Goal: Communication & Community: Ask a question

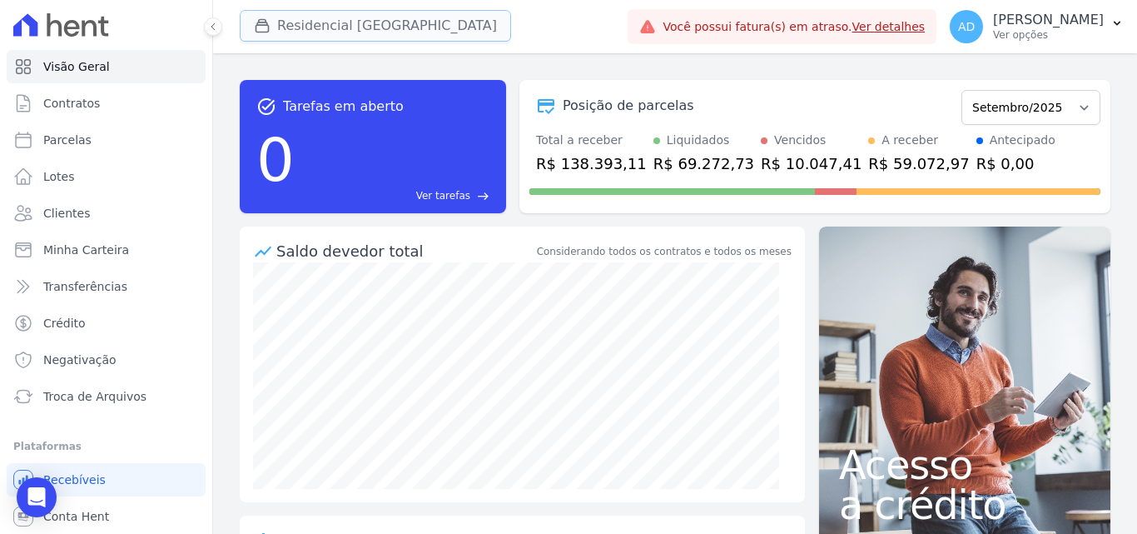
click at [378, 32] on button "Residencial Hortolandia" at bounding box center [375, 26] width 271 height 32
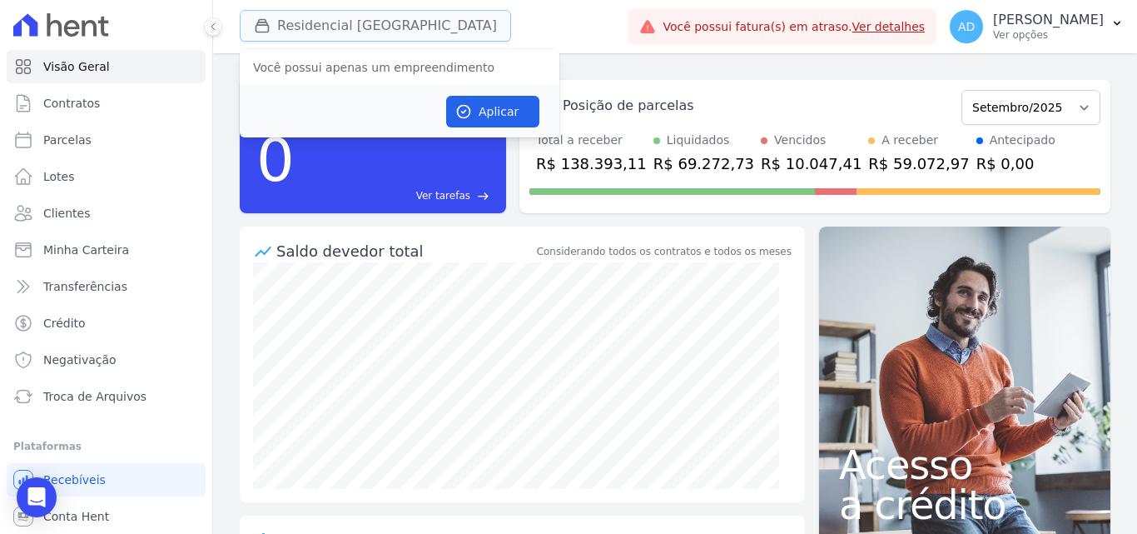
click at [378, 32] on button "Residencial Hortolandia" at bounding box center [375, 26] width 271 height 32
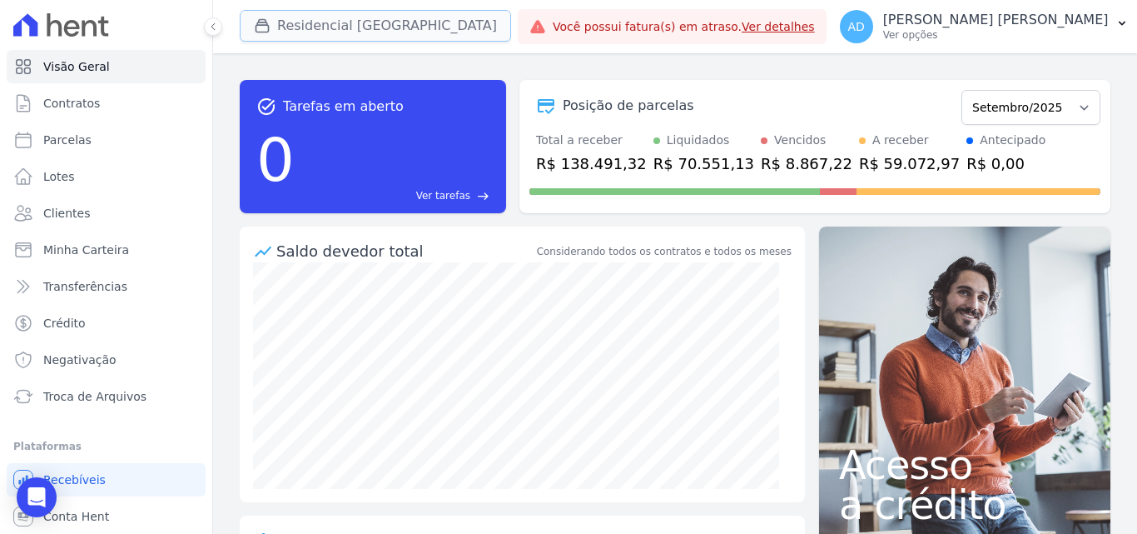
click at [351, 25] on button "Residencial Hortolandia" at bounding box center [375, 26] width 271 height 32
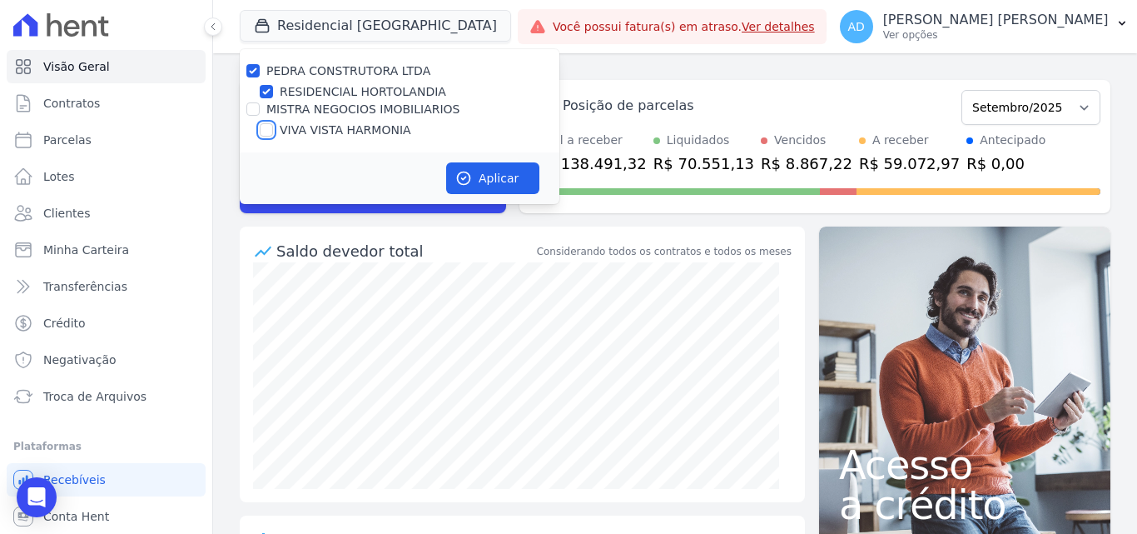
click at [264, 132] on input "VIVA VISTA HARMONIA" at bounding box center [266, 129] width 13 height 13
checkbox input "true"
click at [503, 181] on button "Aplicar" at bounding box center [492, 178] width 93 height 32
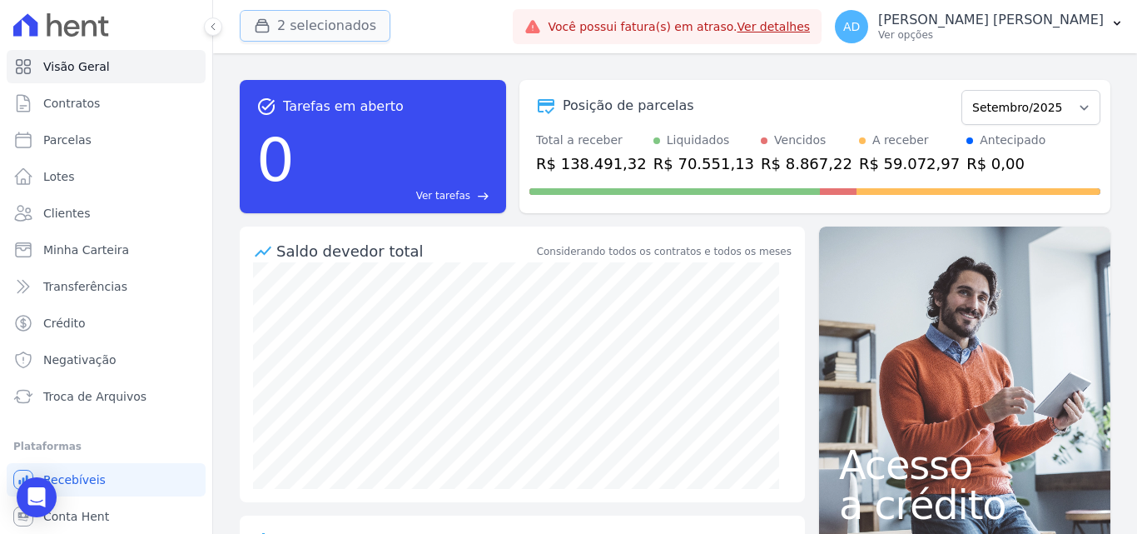
click at [366, 15] on button "2 selecionados" at bounding box center [315, 26] width 151 height 32
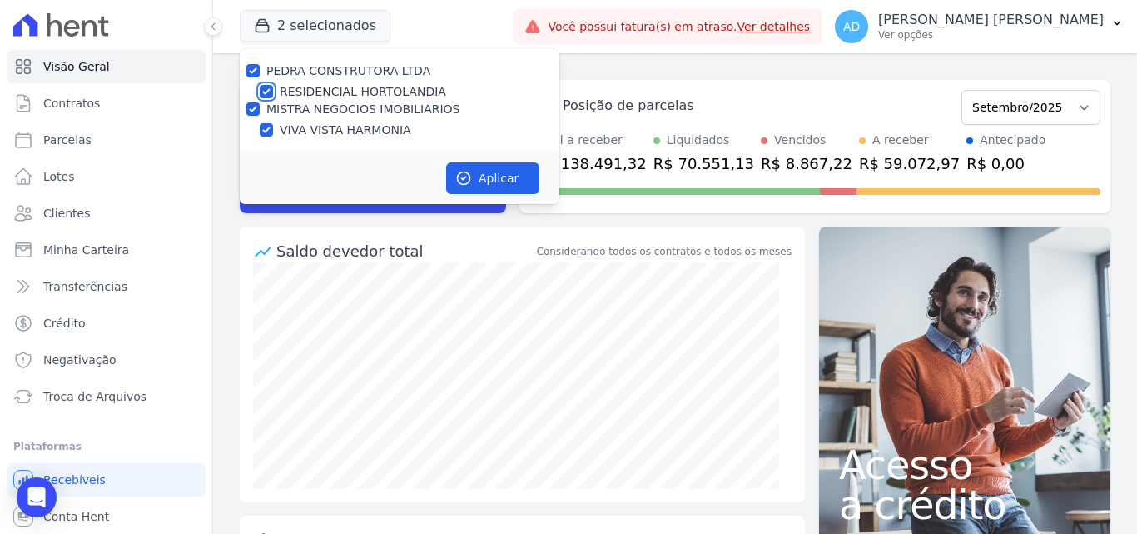
click at [261, 85] on input "RESIDENCIAL HORTOLANDIA" at bounding box center [266, 91] width 13 height 13
checkbox input "false"
click at [504, 184] on button "Aplicar" at bounding box center [492, 178] width 93 height 32
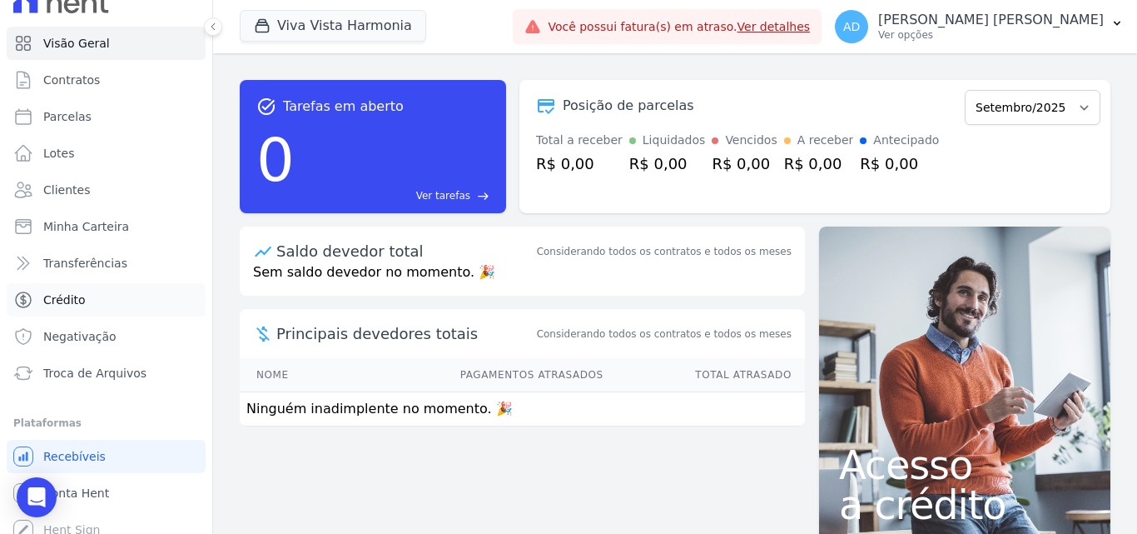
scroll to position [36, 0]
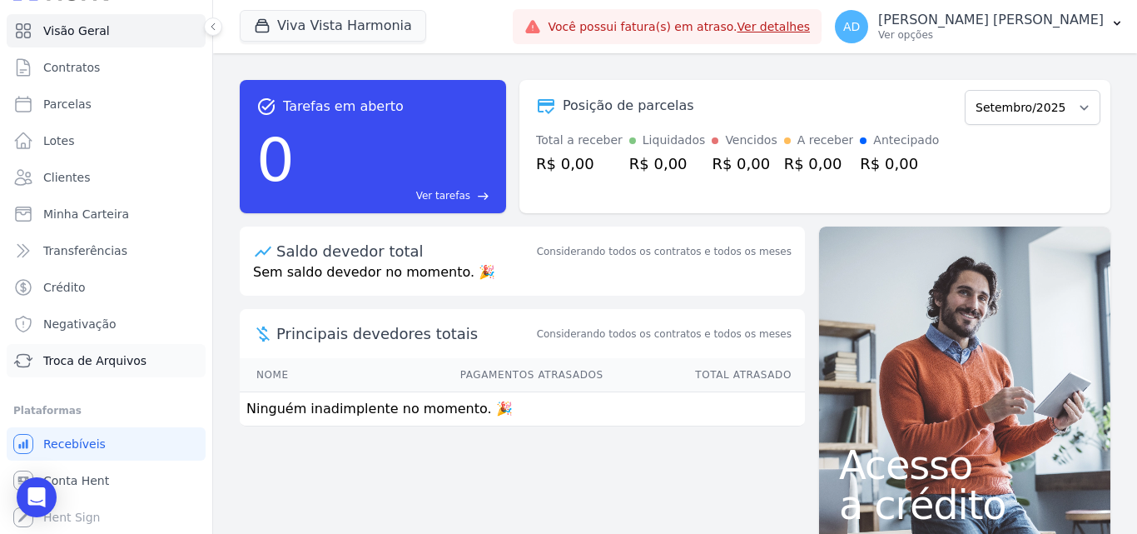
click at [112, 366] on span "Troca de Arquivos" at bounding box center [94, 360] width 103 height 17
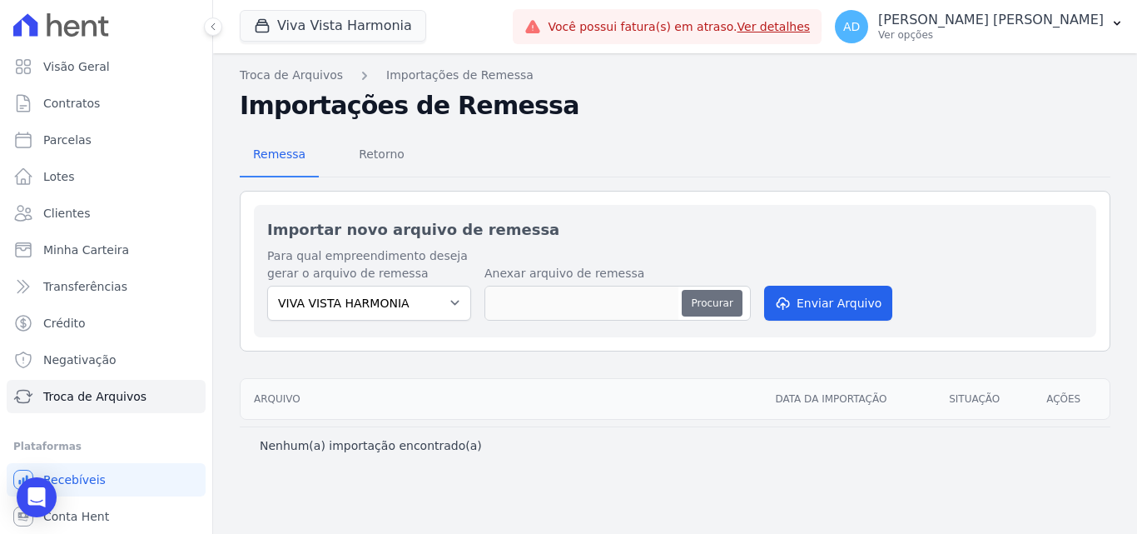
click at [721, 303] on button "Procurar" at bounding box center [712, 303] width 60 height 27
click at [705, 308] on button "Procurar" at bounding box center [712, 303] width 60 height 27
type input "202509171.txt"
click at [842, 313] on button "Enviar Arquivo" at bounding box center [828, 303] width 128 height 35
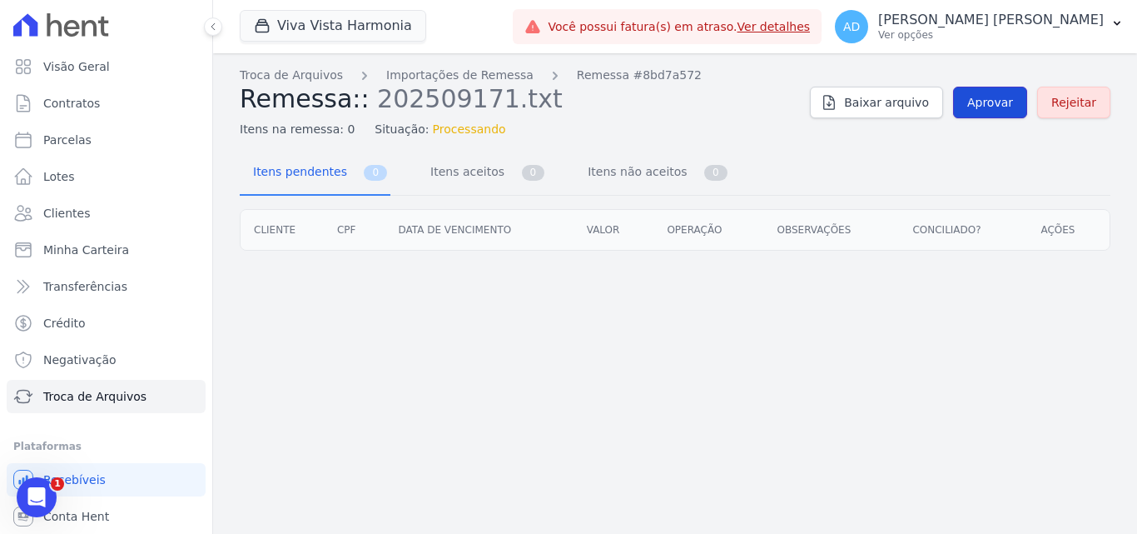
click at [994, 103] on span "Aprovar" at bounding box center [990, 102] width 46 height 17
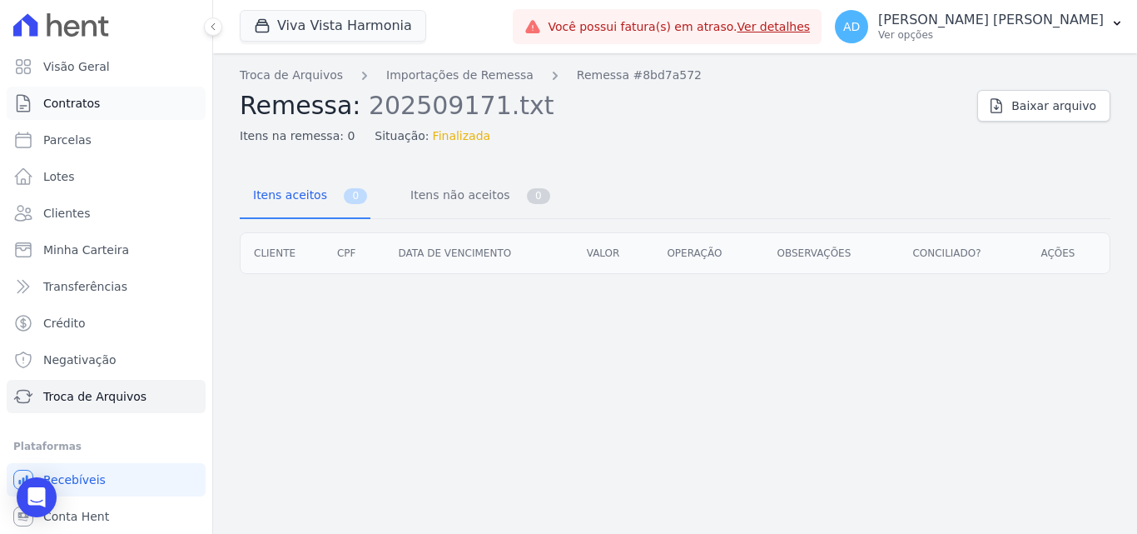
click at [107, 102] on link "Contratos" at bounding box center [106, 103] width 199 height 33
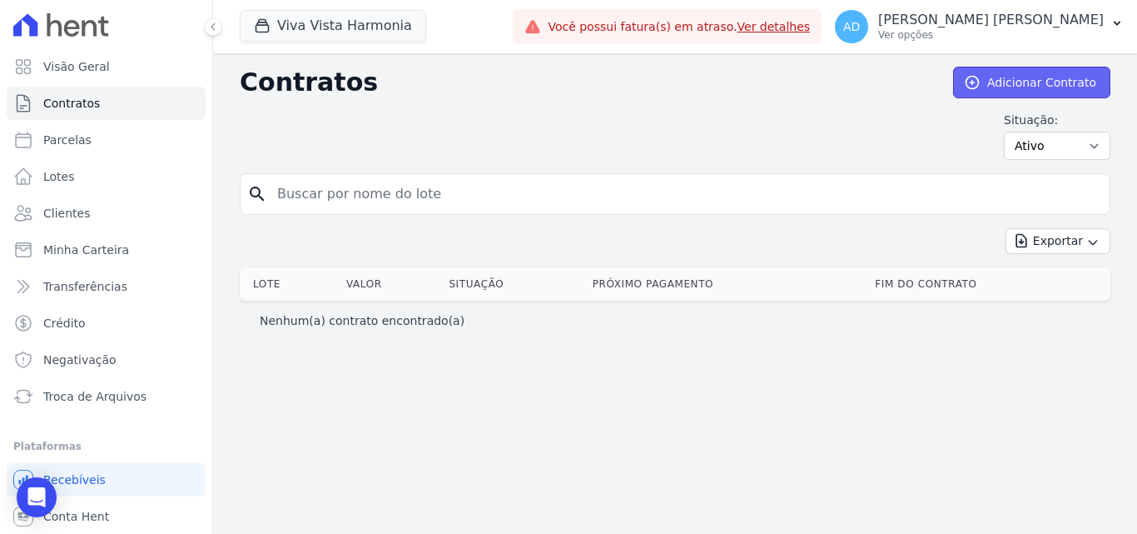
click at [1016, 90] on link "Adicionar Contrato" at bounding box center [1031, 83] width 157 height 32
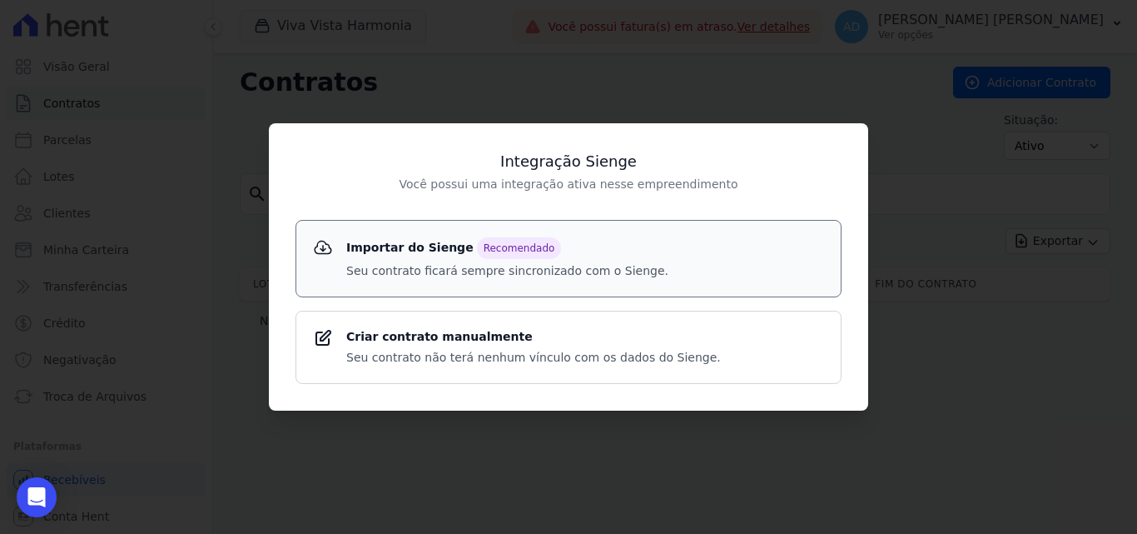
click at [479, 247] on span "Recomendado" at bounding box center [519, 248] width 85 height 22
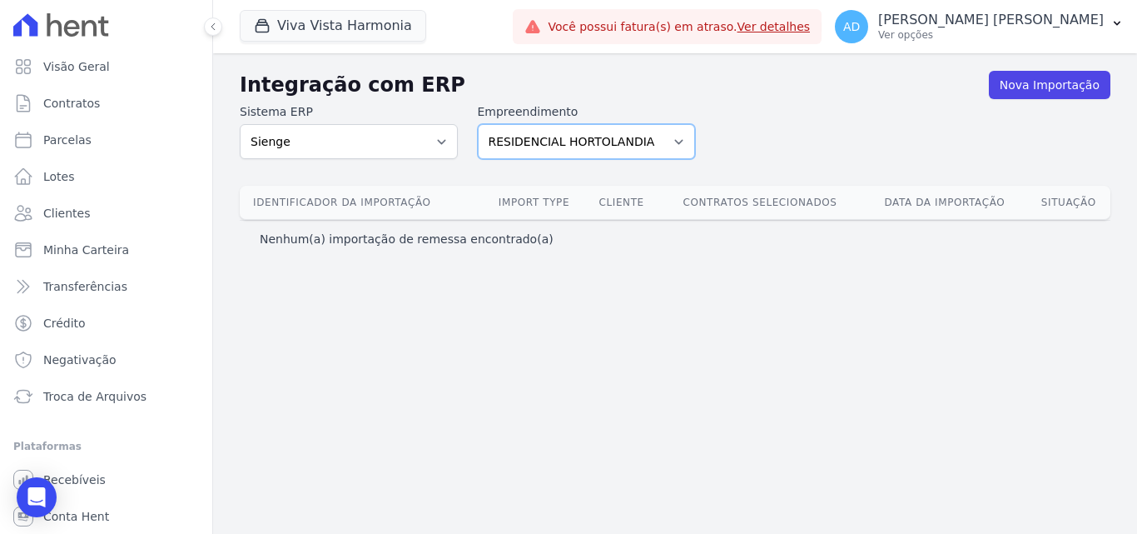
click at [591, 144] on select "RESIDENCIAL HORTOLANDIA VIVA VISTA HARMONIA" at bounding box center [587, 141] width 218 height 35
select select "7ad50348-6e01-403b-9abd-1b56ca125533"
click at [478, 124] on select "RESIDENCIAL HORTOLANDIA VIVA VISTA HARMONIA" at bounding box center [587, 141] width 218 height 35
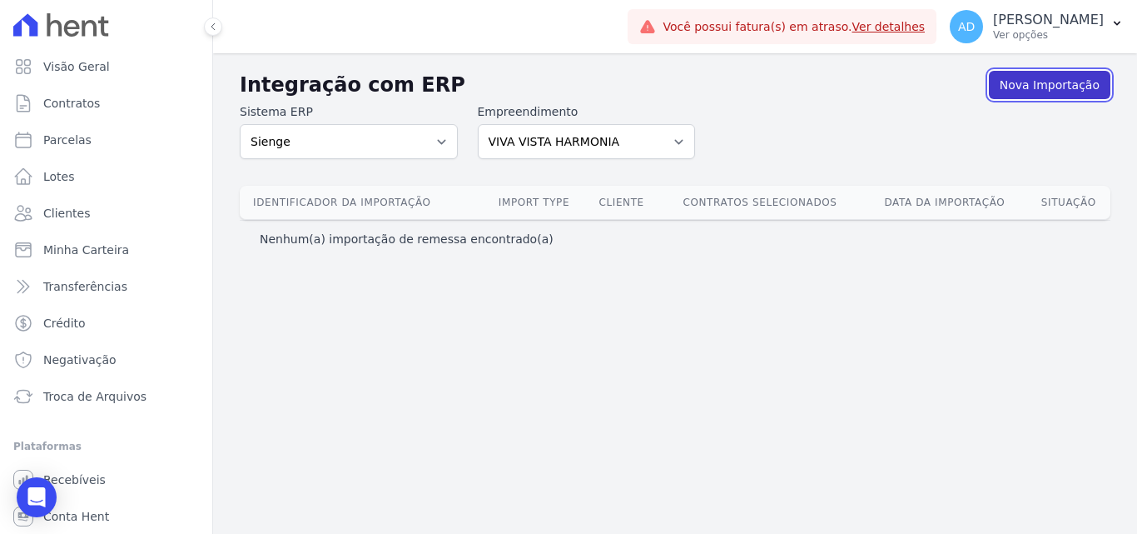
click at [1088, 86] on link "Nova Importação" at bounding box center [1050, 85] width 122 height 28
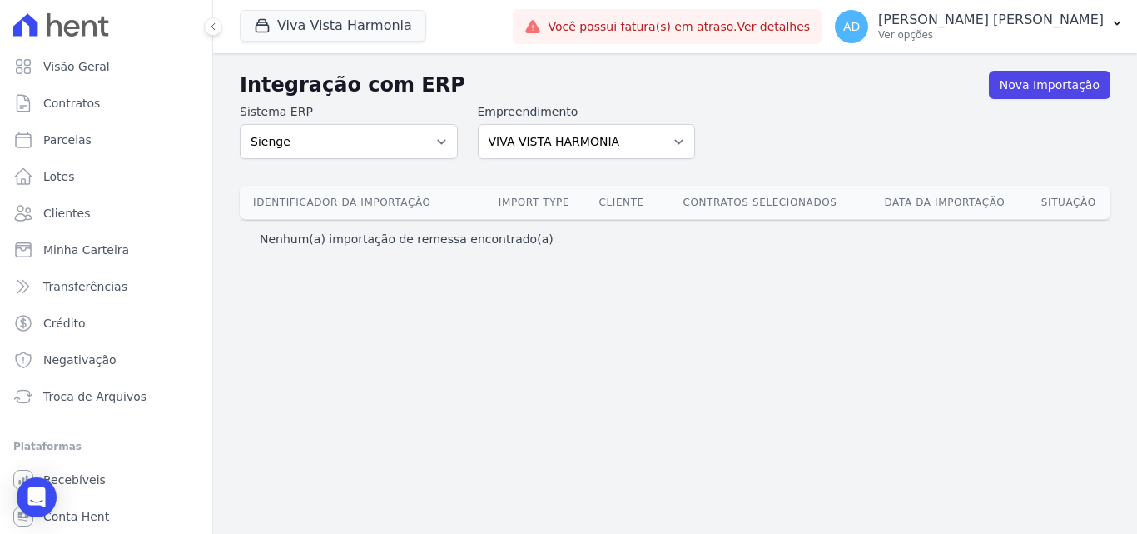
select select "7ad50348-6e01-403b-9abd-1b56ca125533"
click at [1023, 92] on link "Nova Importação" at bounding box center [1050, 85] width 122 height 28
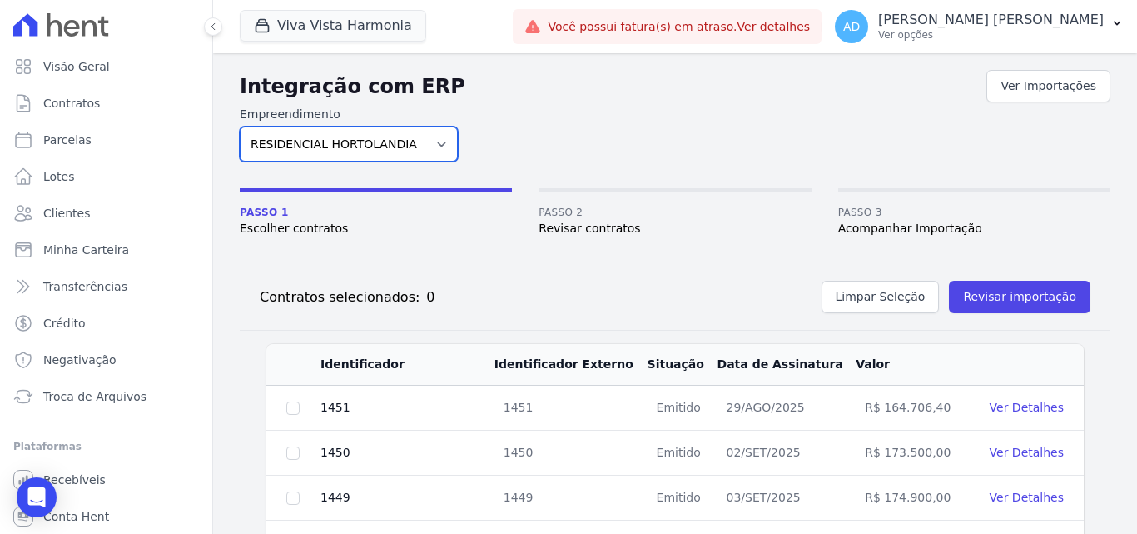
click at [397, 147] on select "RESIDENCIAL HORTOLANDIA VIVA VISTA HARMONIA" at bounding box center [349, 144] width 218 height 35
select select "7ad50348-6e01-403b-9abd-1b56ca125533"
click at [240, 127] on select "RESIDENCIAL HORTOLANDIA VIVA VISTA HARMONIA" at bounding box center [349, 144] width 218 height 35
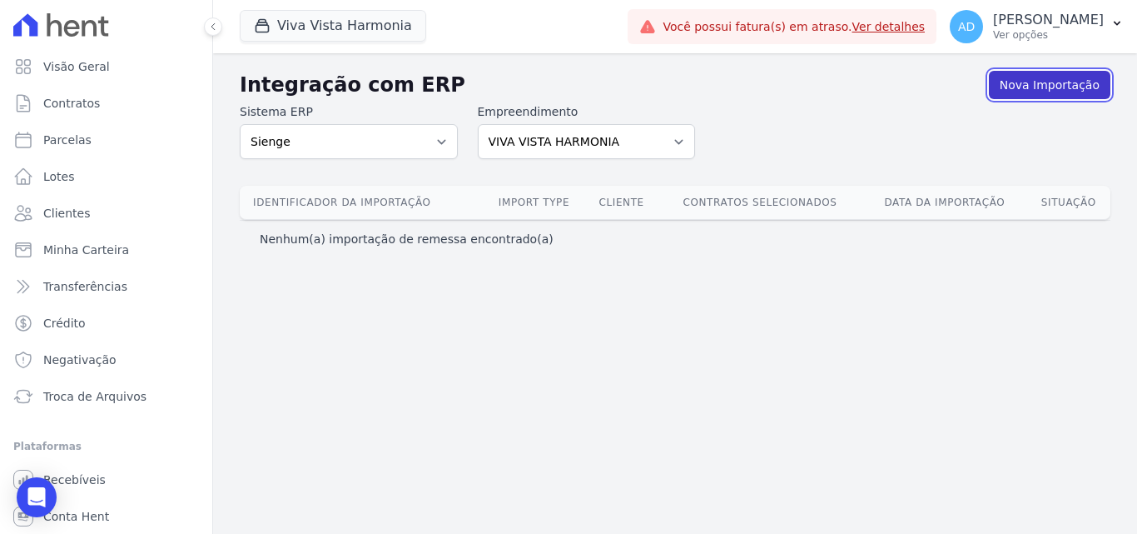
click at [1044, 89] on link "Nova Importação" at bounding box center [1050, 85] width 122 height 28
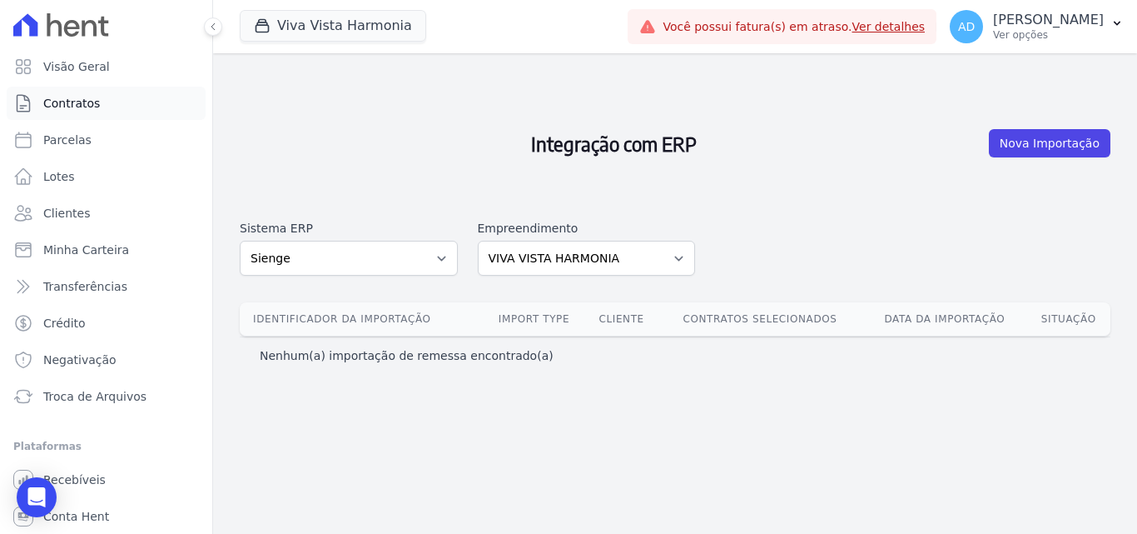
click at [84, 108] on span "Contratos" at bounding box center [71, 103] width 57 height 17
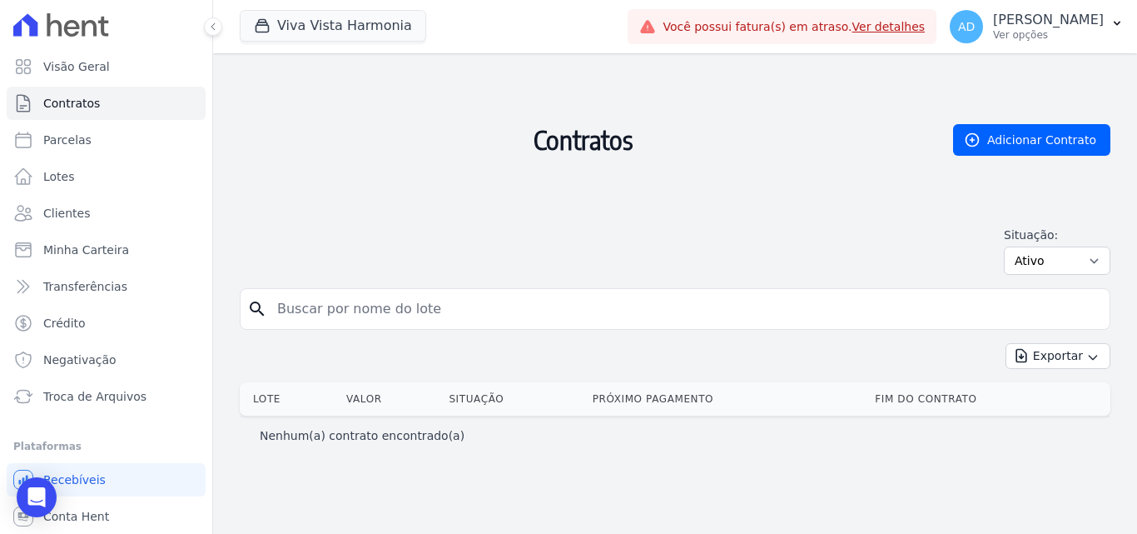
click at [540, 323] on input "search" at bounding box center [685, 308] width 836 height 33
click at [492, 313] on input "search" at bounding box center [685, 308] width 836 height 33
click at [110, 394] on span "Troca de Arquivos" at bounding box center [94, 396] width 103 height 17
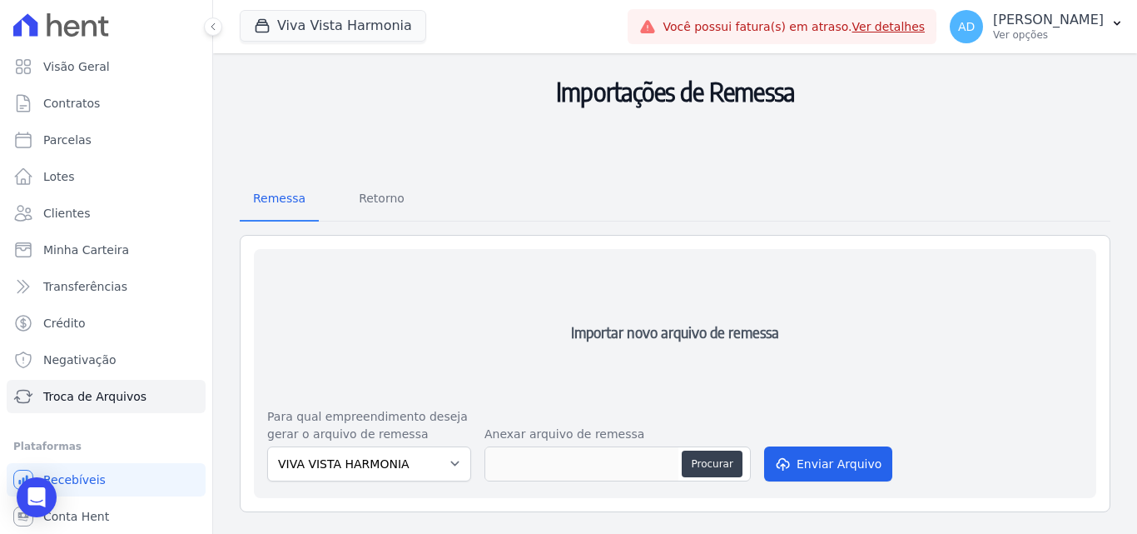
scroll to position [167, 0]
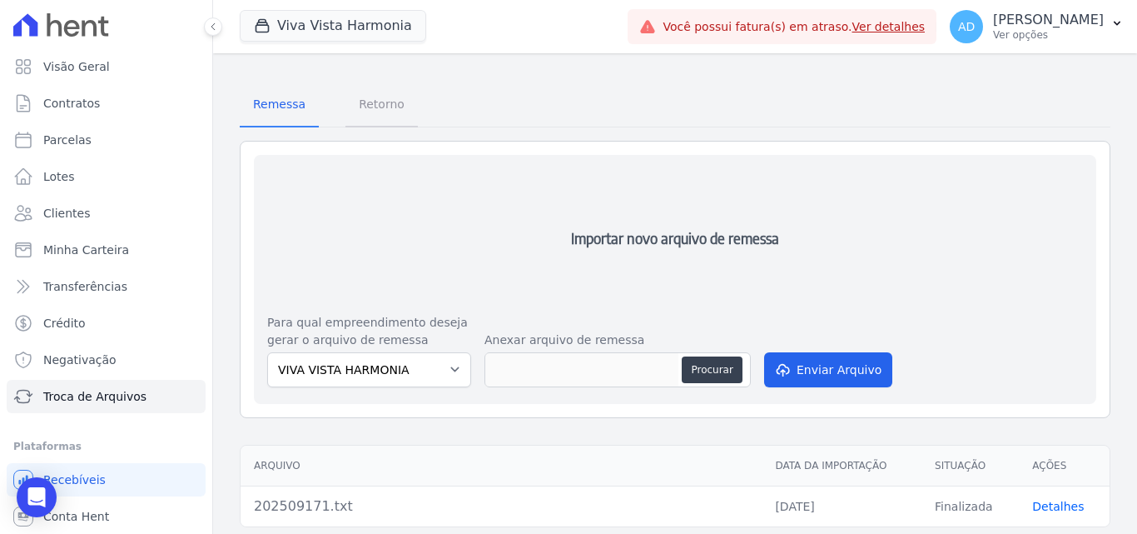
click at [364, 107] on span "Retorno" at bounding box center [382, 103] width 66 height 33
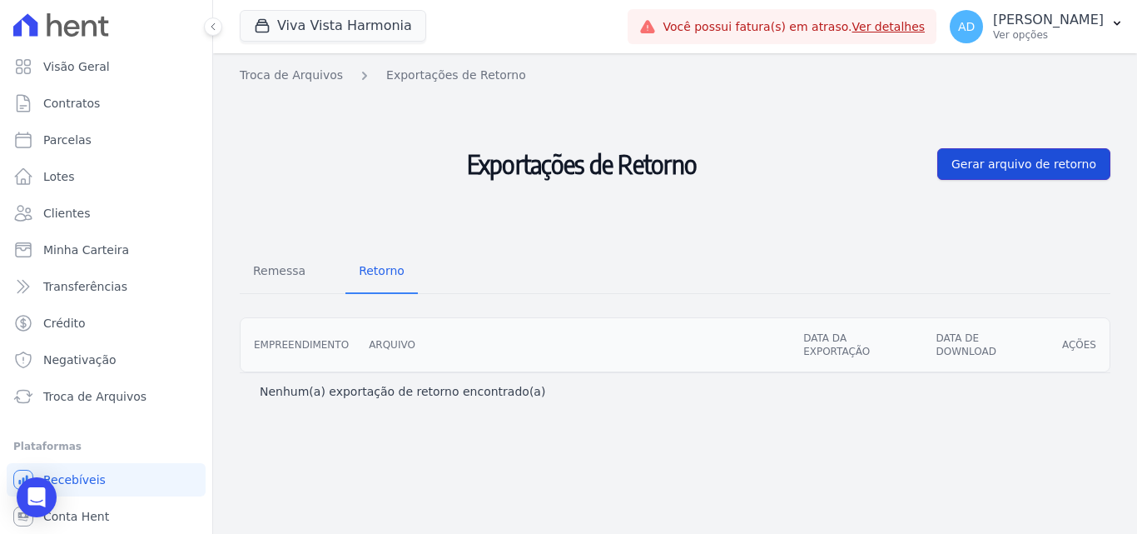
click at [1018, 171] on span "Gerar arquivo de retorno" at bounding box center [1024, 164] width 145 height 17
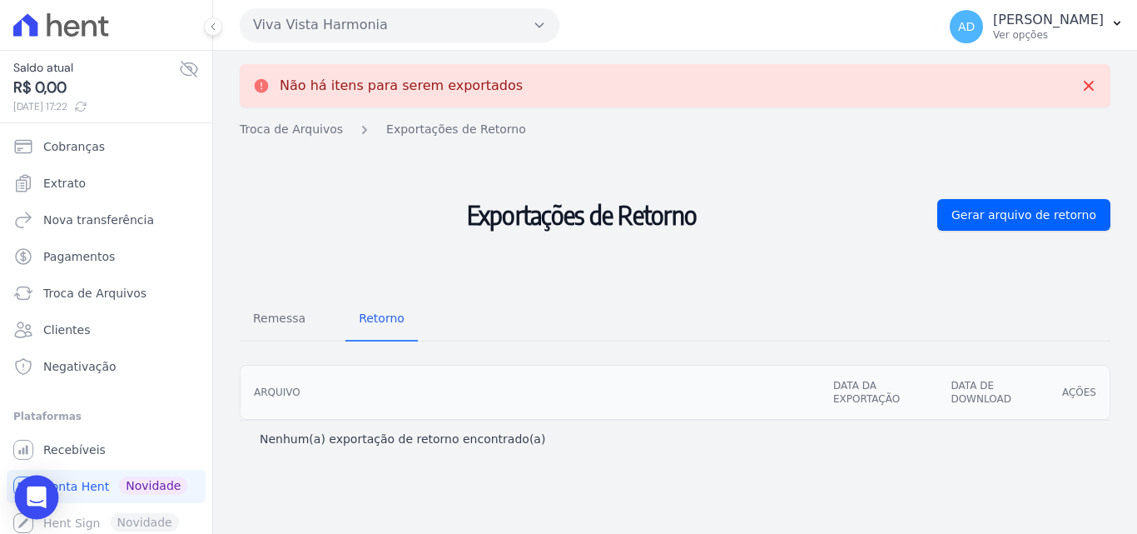
click at [30, 495] on icon "Open Intercom Messenger" at bounding box center [36, 497] width 19 height 22
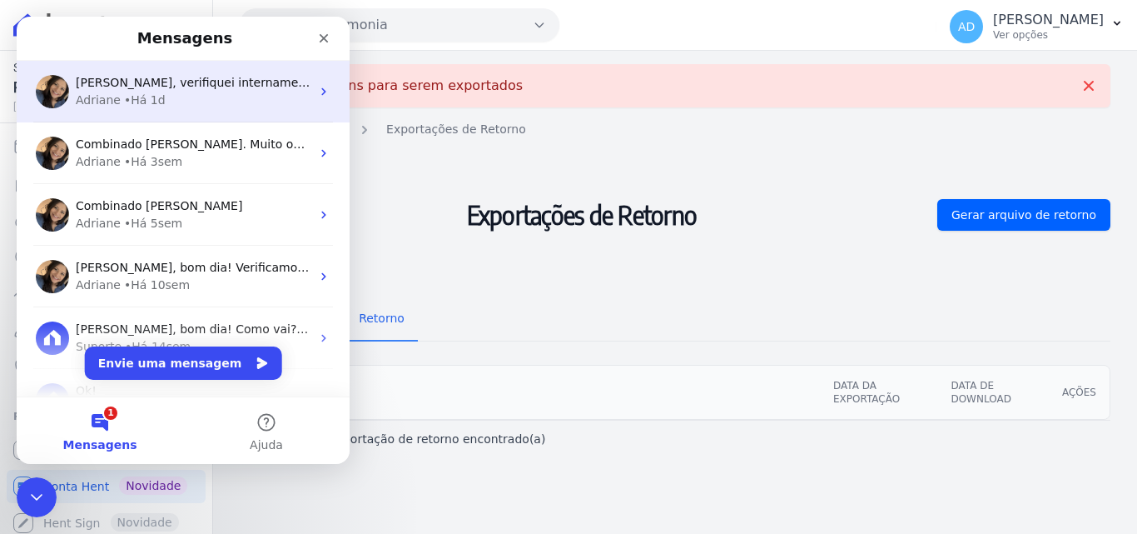
click at [179, 91] on div "[PERSON_NAME], verifiquei internamente e consta a parcela referente o mês de [D…" at bounding box center [193, 82] width 235 height 17
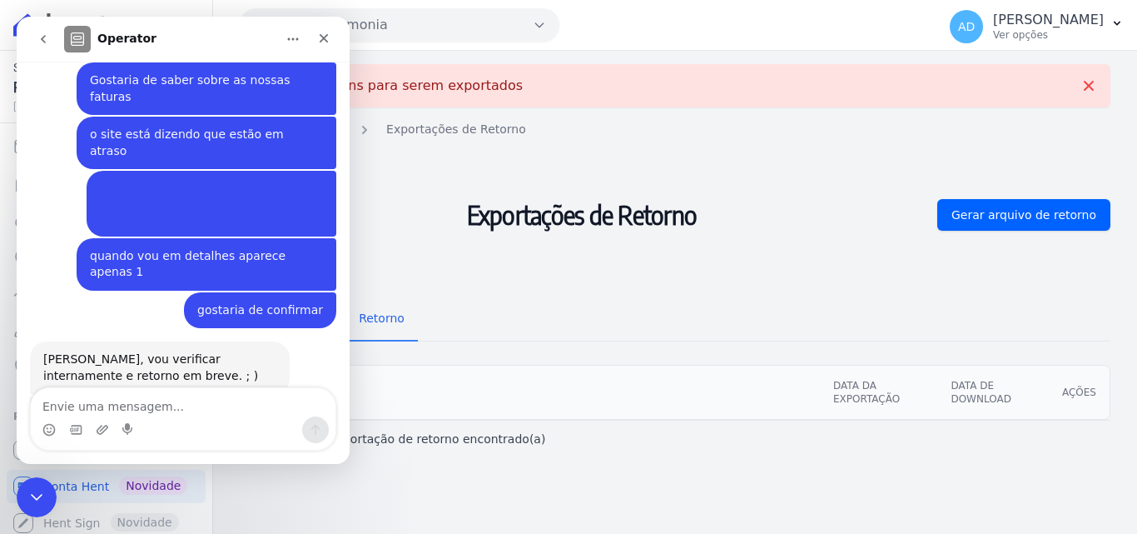
scroll to position [419, 0]
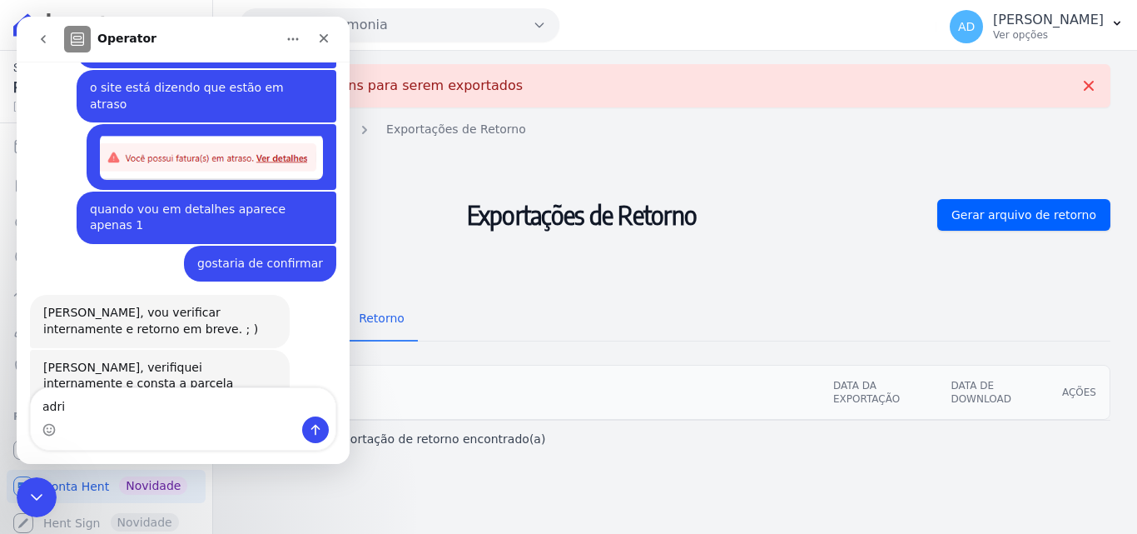
type textarea "adri"
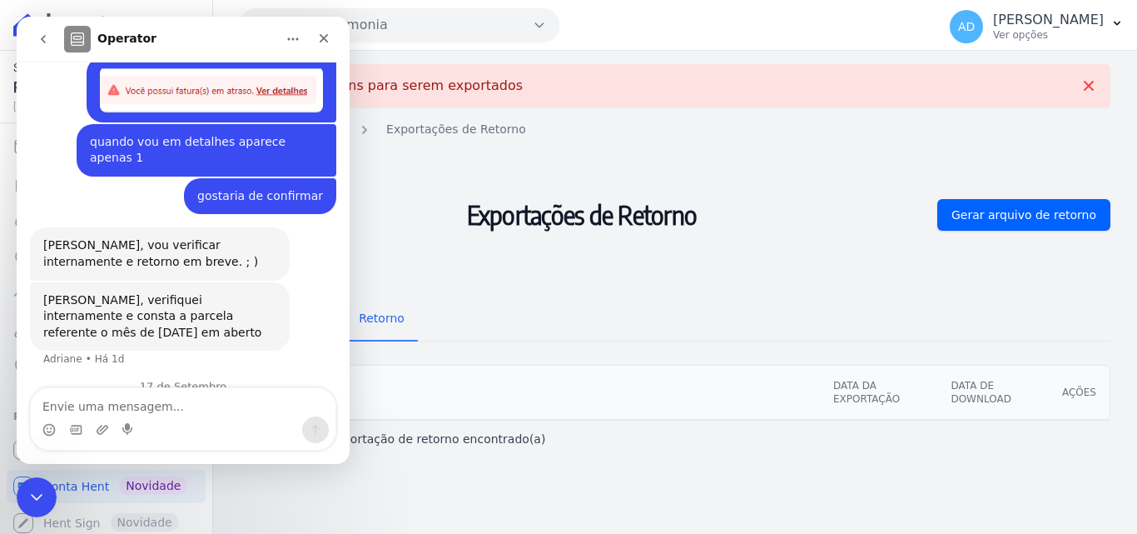
scroll to position [514, 0]
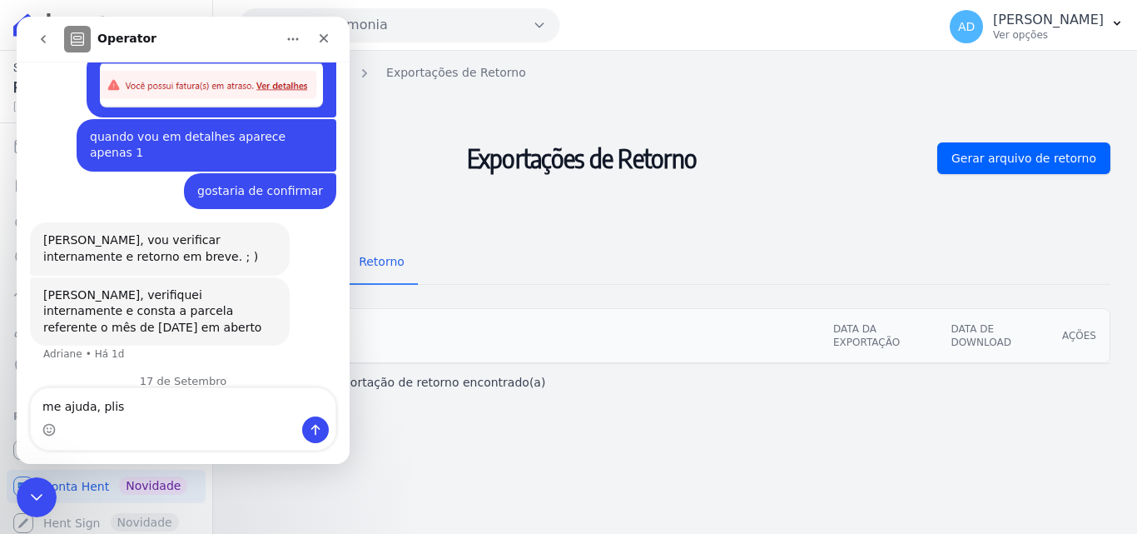
type textarea "me ajuda, pliss"
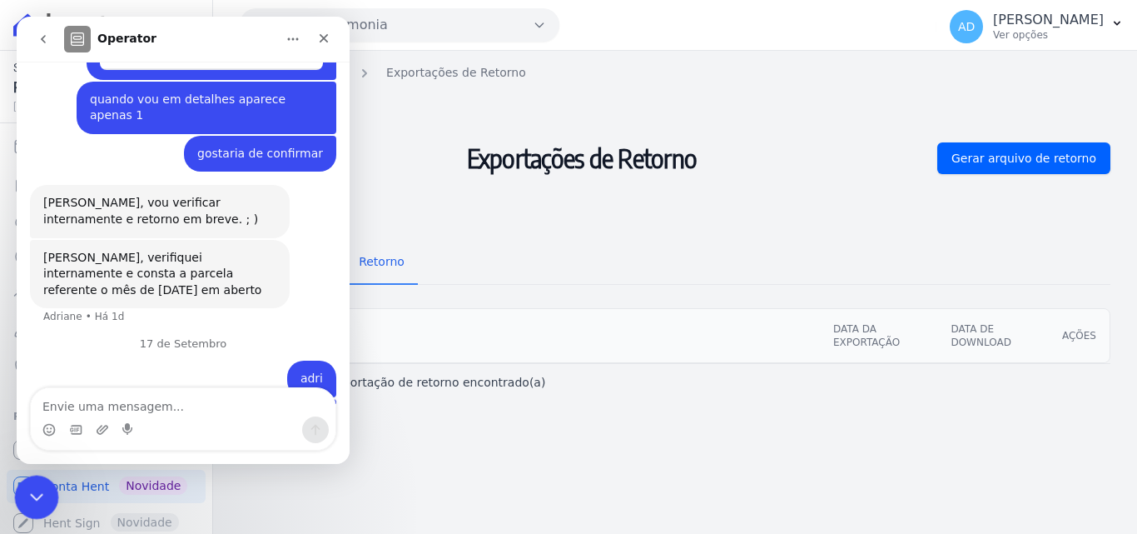
click at [28, 501] on icon "Encerramento do Messenger da Intercom" at bounding box center [34, 495] width 20 height 20
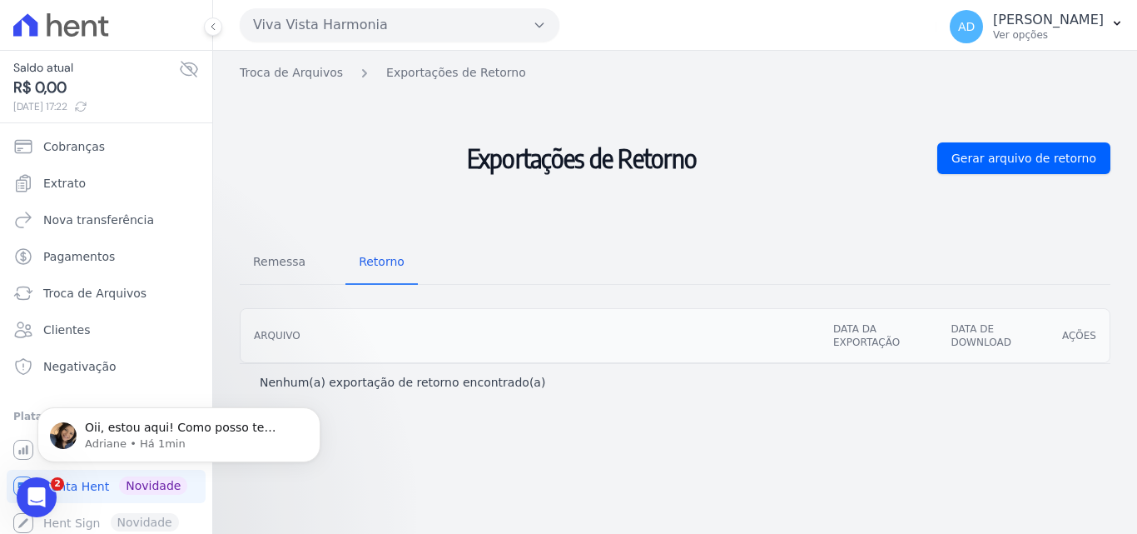
scroll to position [0, 0]
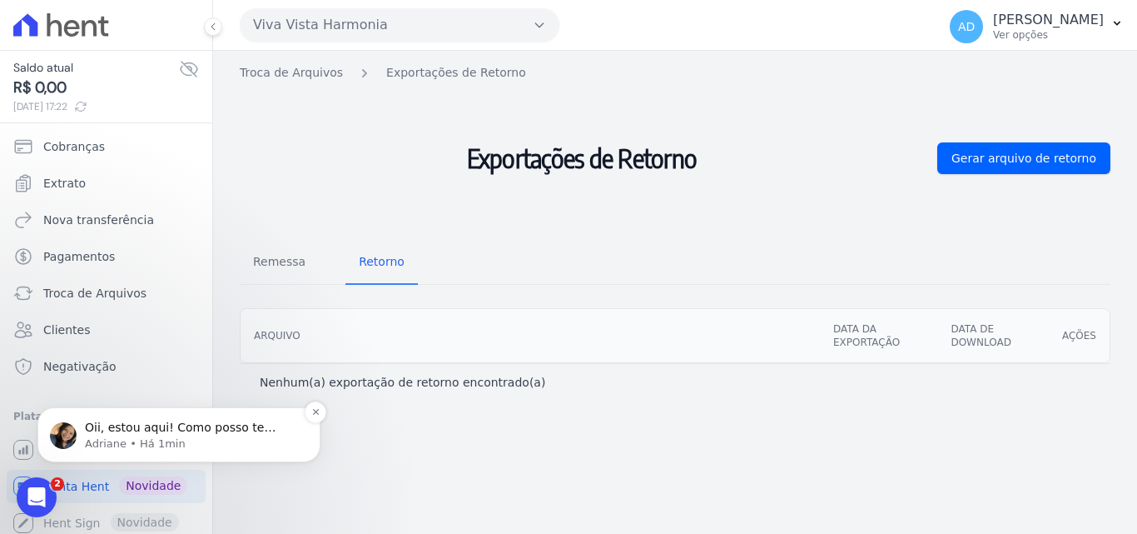
click at [154, 442] on p "Adriane • Há 1min" at bounding box center [192, 443] width 215 height 15
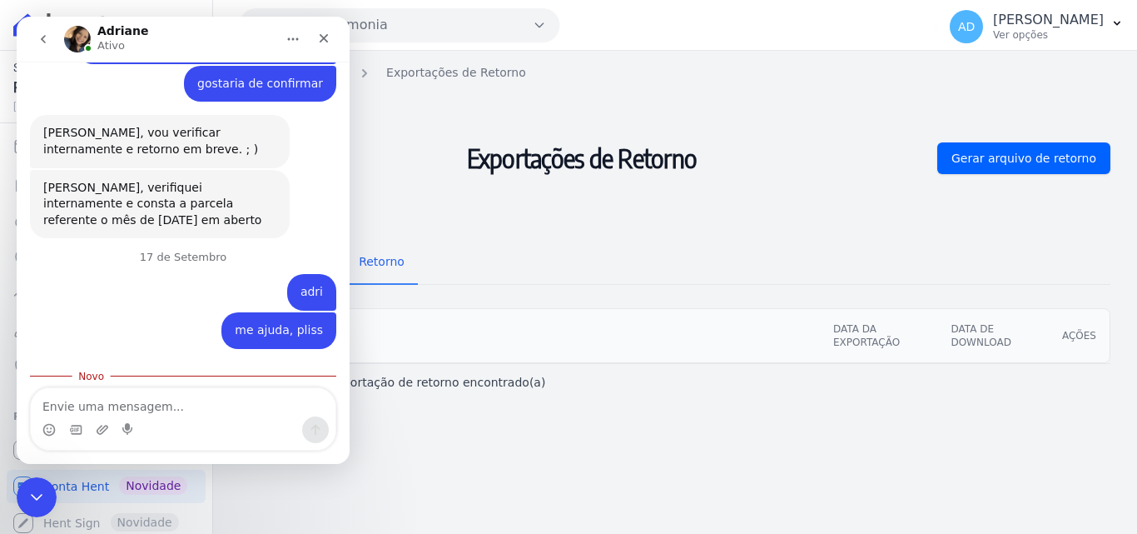
scroll to position [629, 0]
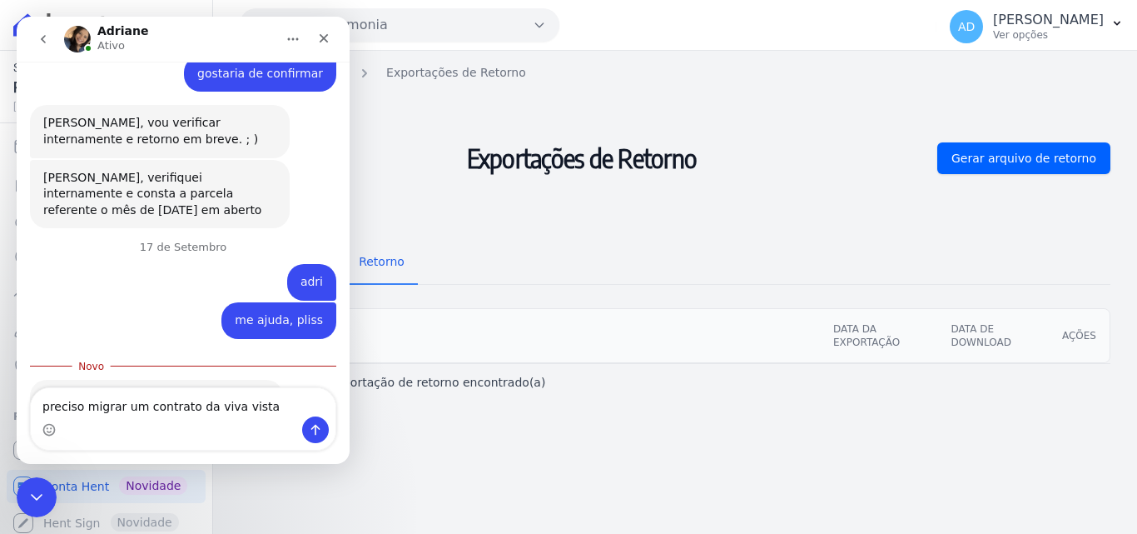
type textarea "preciso migrar um contrato da viva vista harmonia"
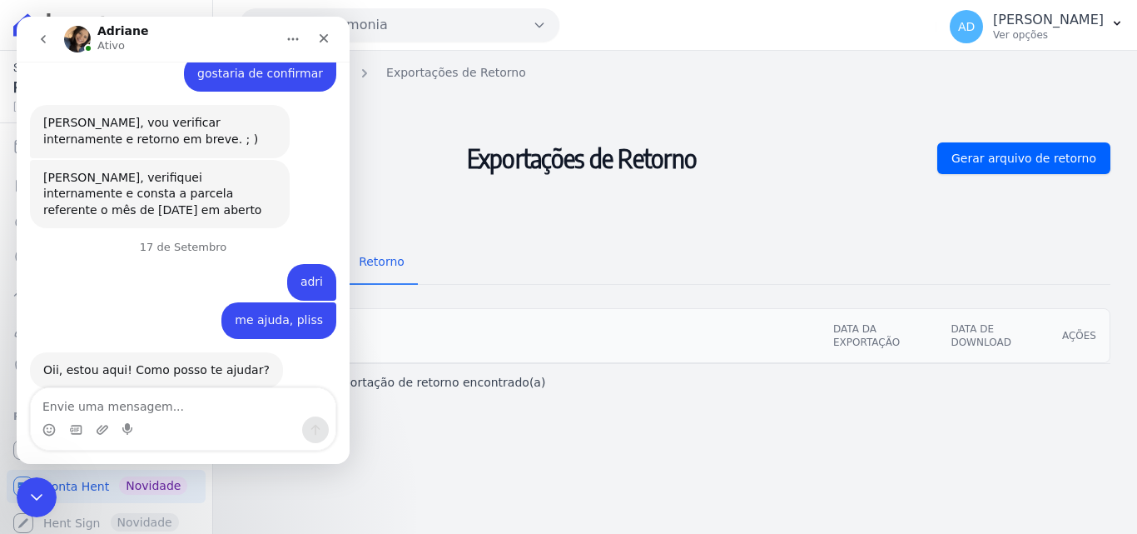
scroll to position [667, 0]
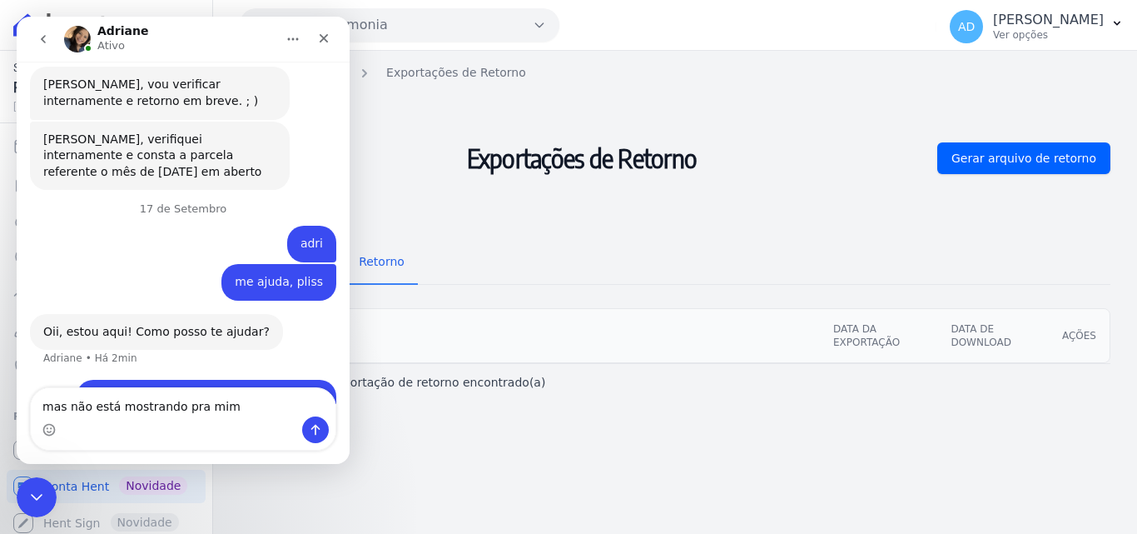
type textarea "mas não está mostrando pra mim"
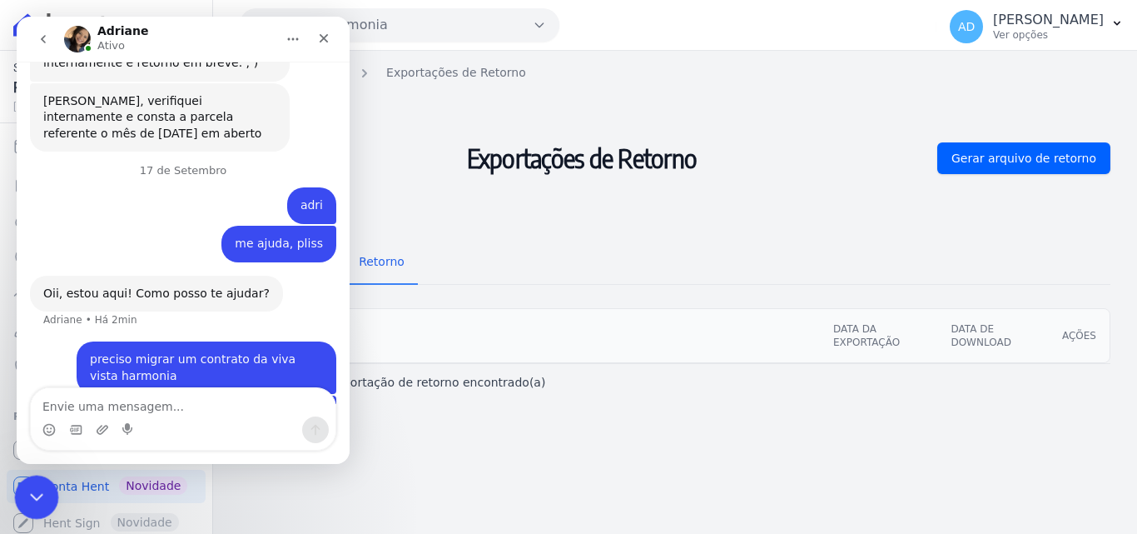
click at [37, 485] on icon "Encerramento do Messenger da Intercom" at bounding box center [34, 495] width 20 height 20
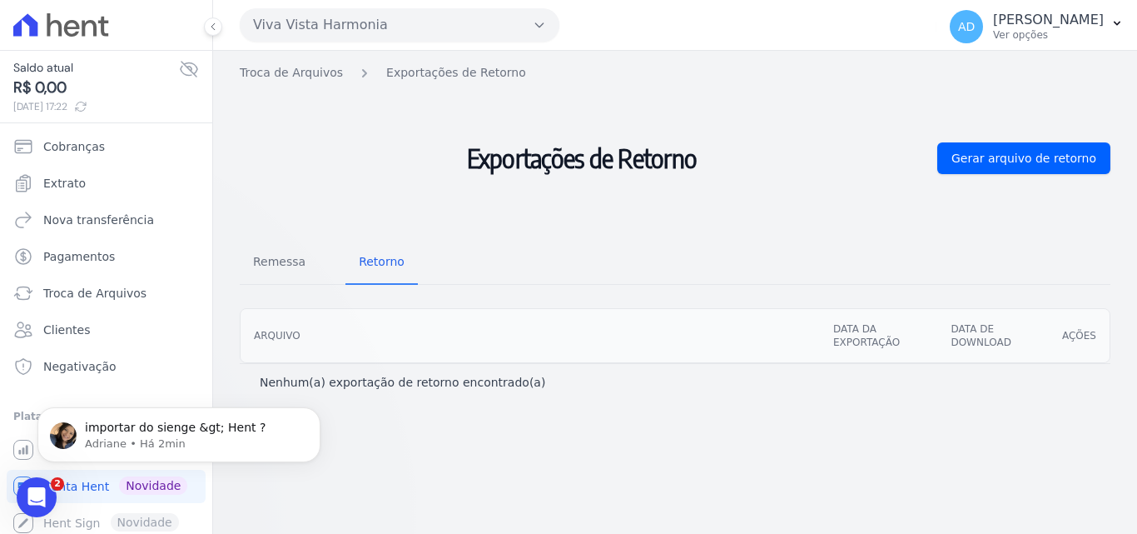
scroll to position [0, 0]
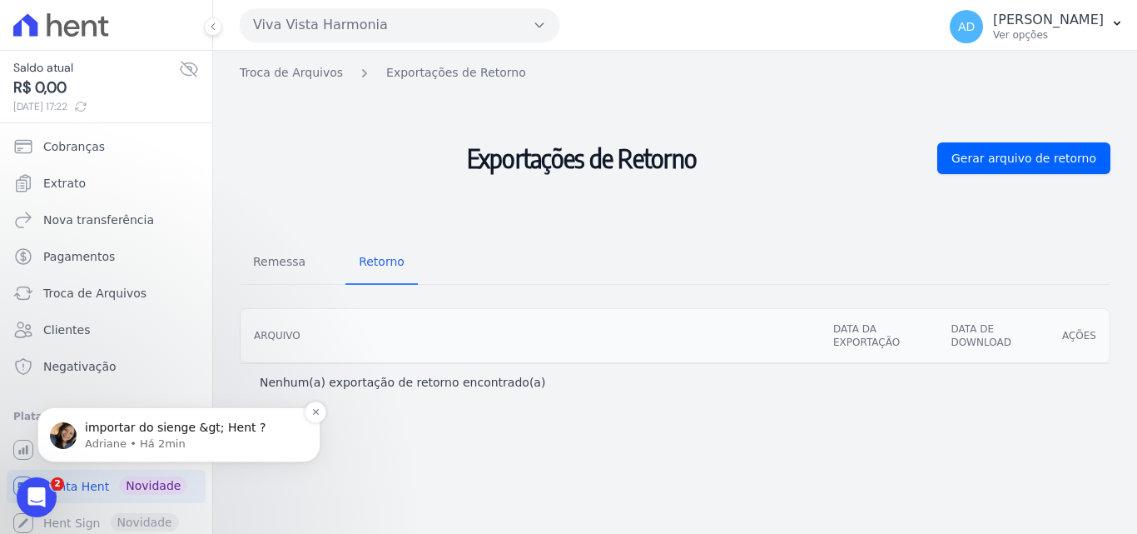
click at [149, 437] on p "Adriane • Há 2min" at bounding box center [192, 443] width 215 height 15
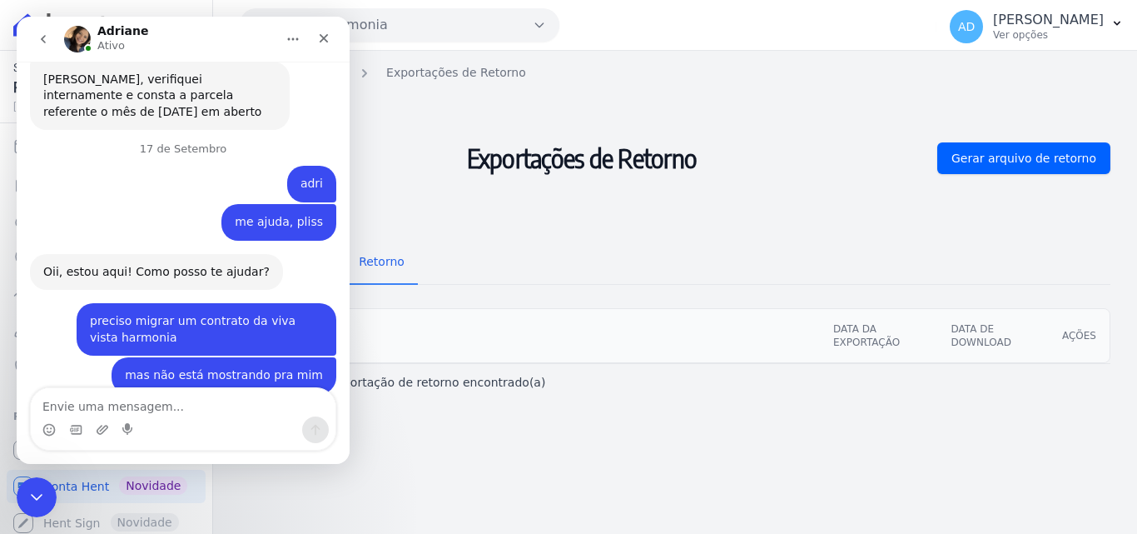
scroll to position [782, 0]
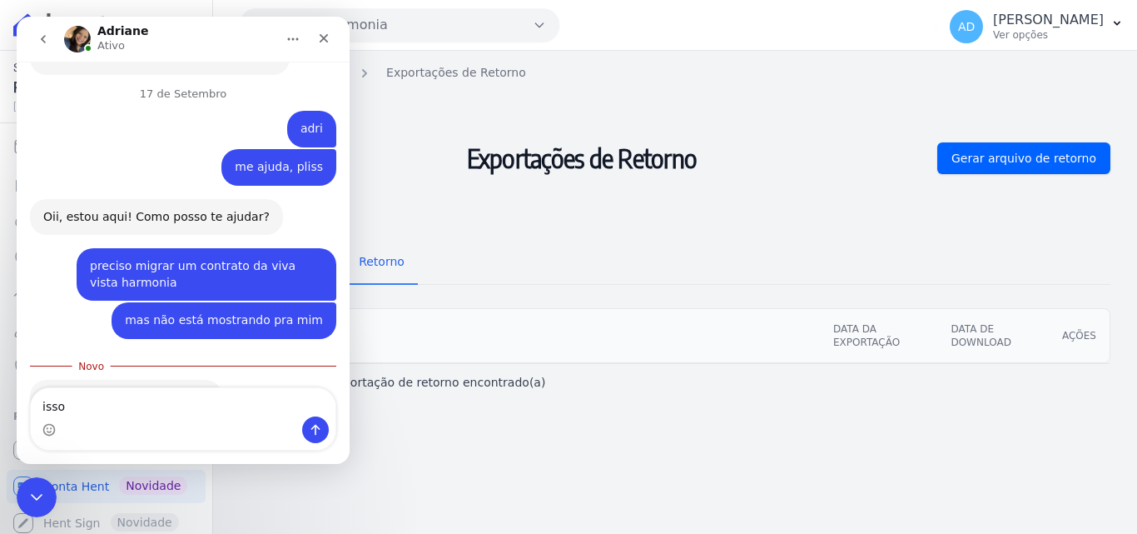
type textarea "isso"
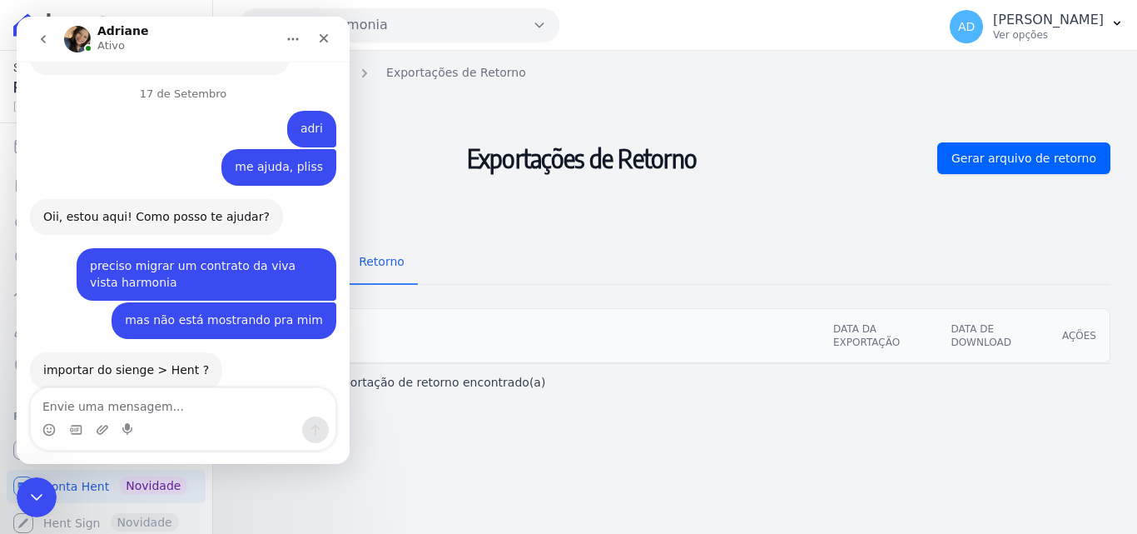
scroll to position [804, 0]
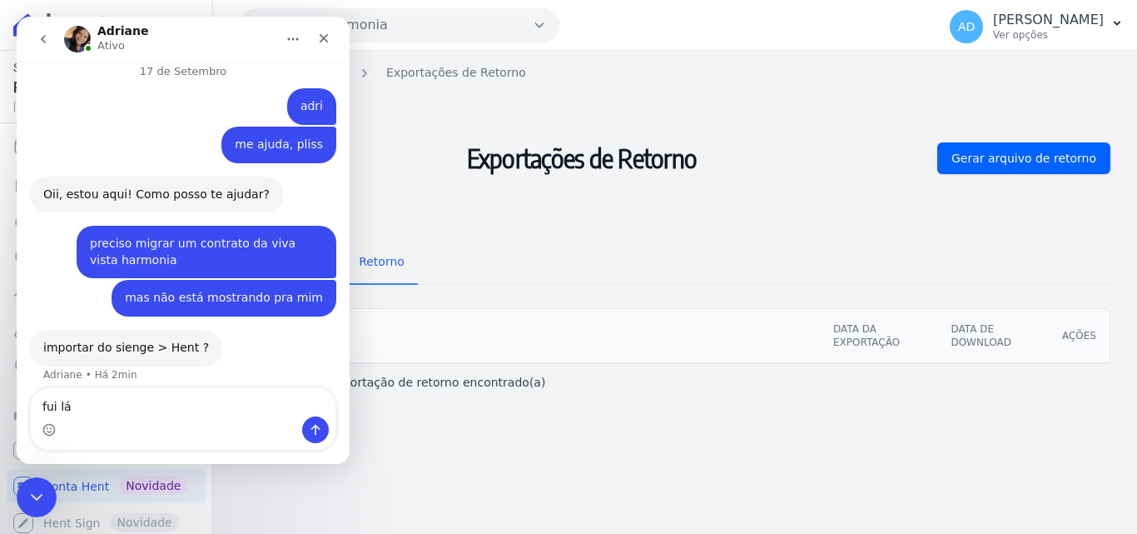
type textarea "fui lá"
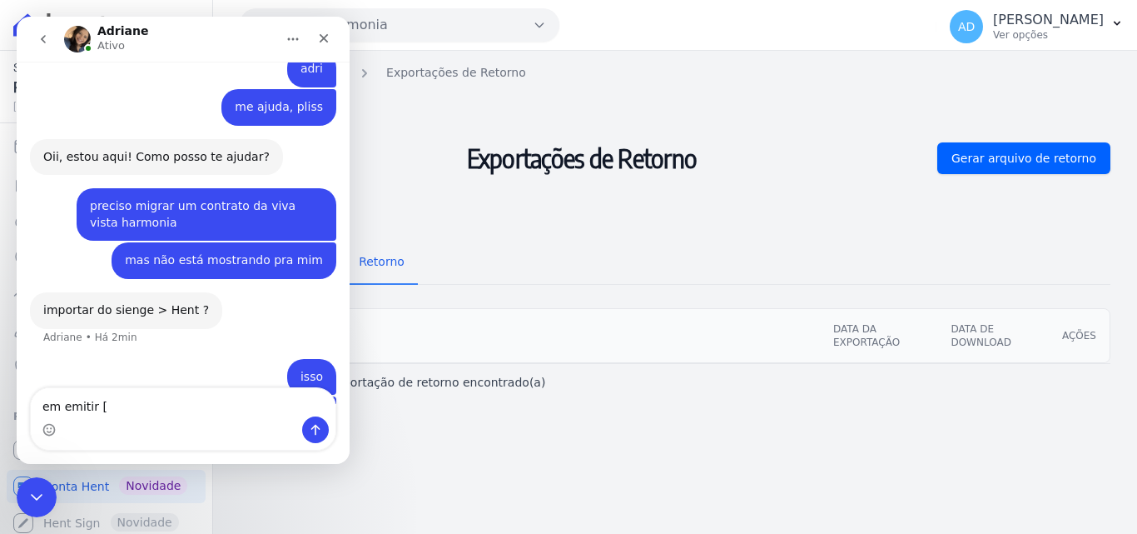
type textarea "em emitir"
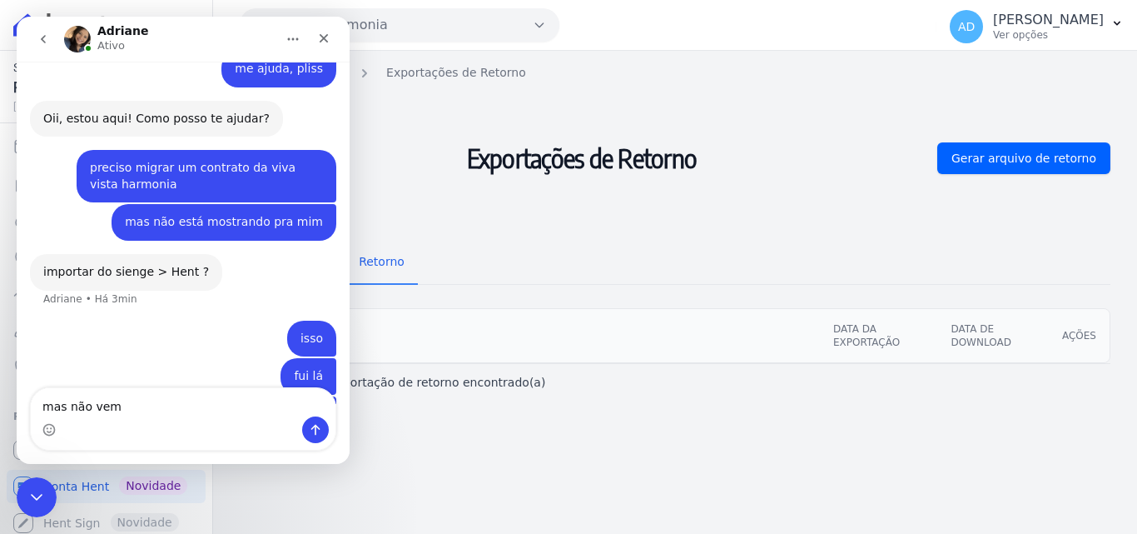
type textarea "mas não vem"
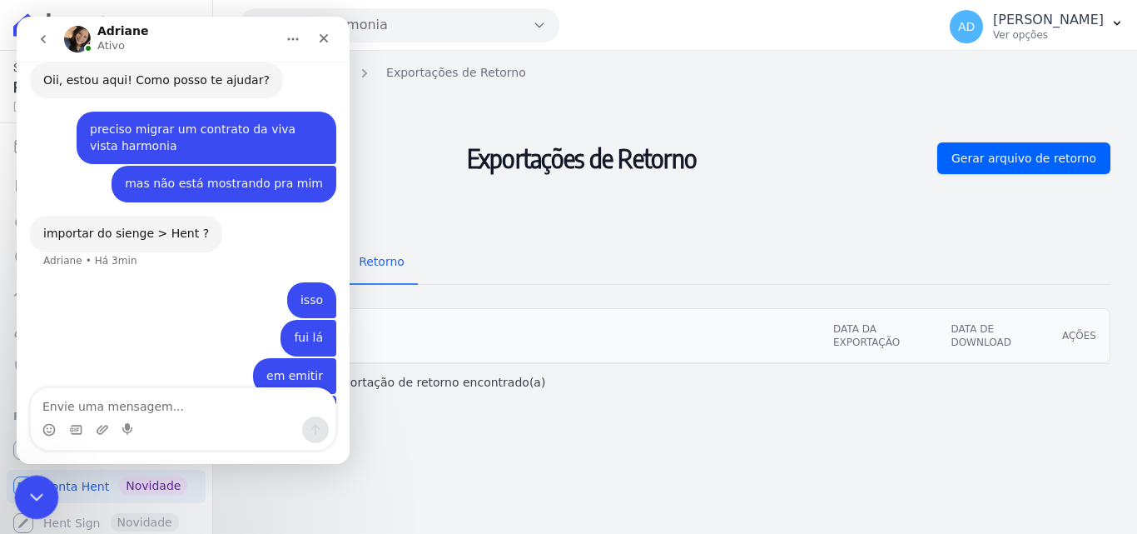
click at [30, 491] on icon "Encerramento do Messenger da Intercom" at bounding box center [34, 495] width 20 height 20
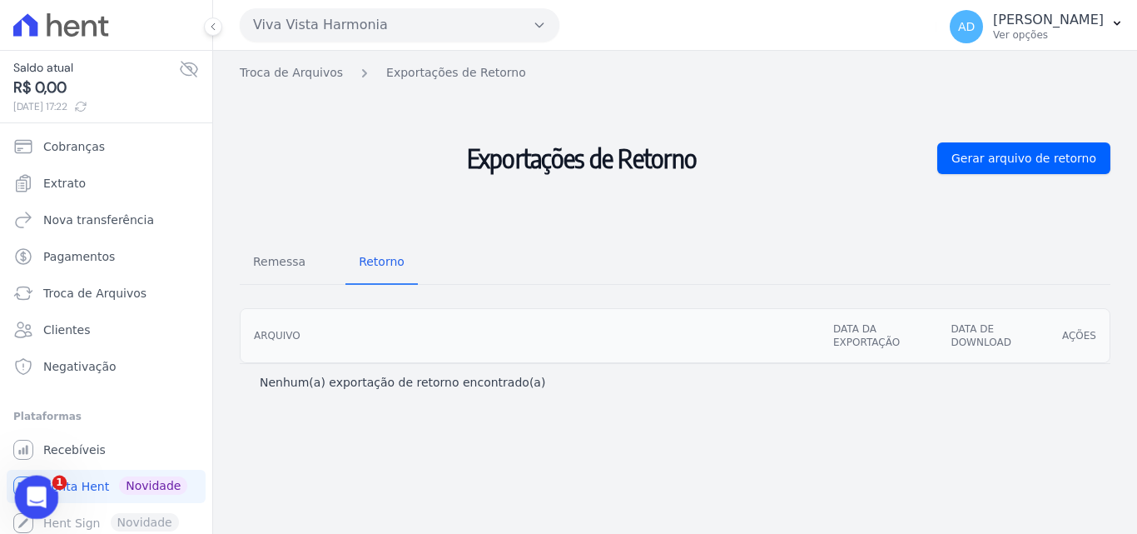
click at [42, 496] on icon "Abertura do Messenger da Intercom" at bounding box center [34, 494] width 27 height 27
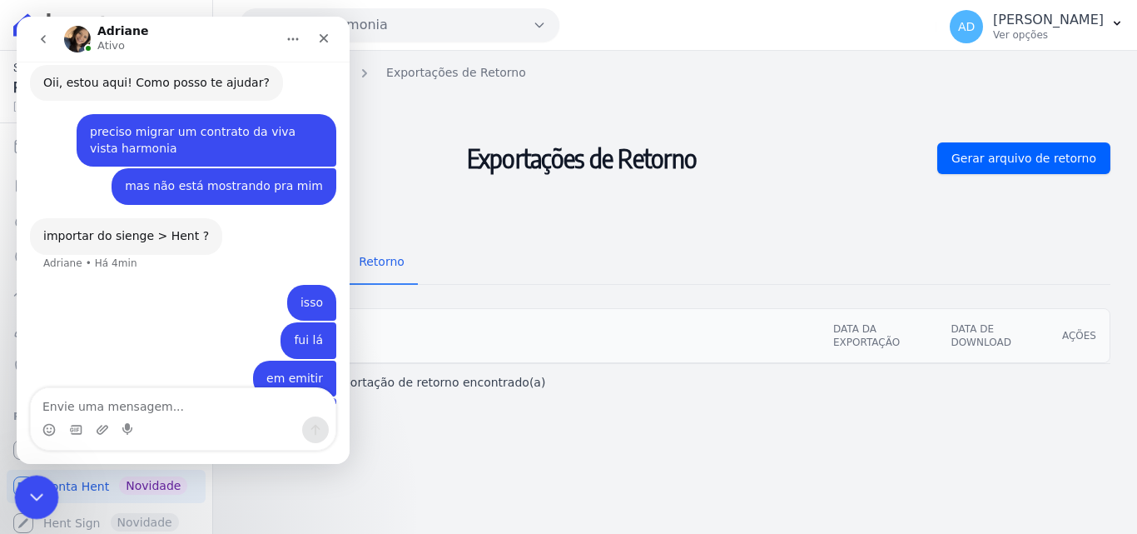
click at [27, 499] on icon "Encerramento do Messenger da Intercom" at bounding box center [34, 495] width 20 height 20
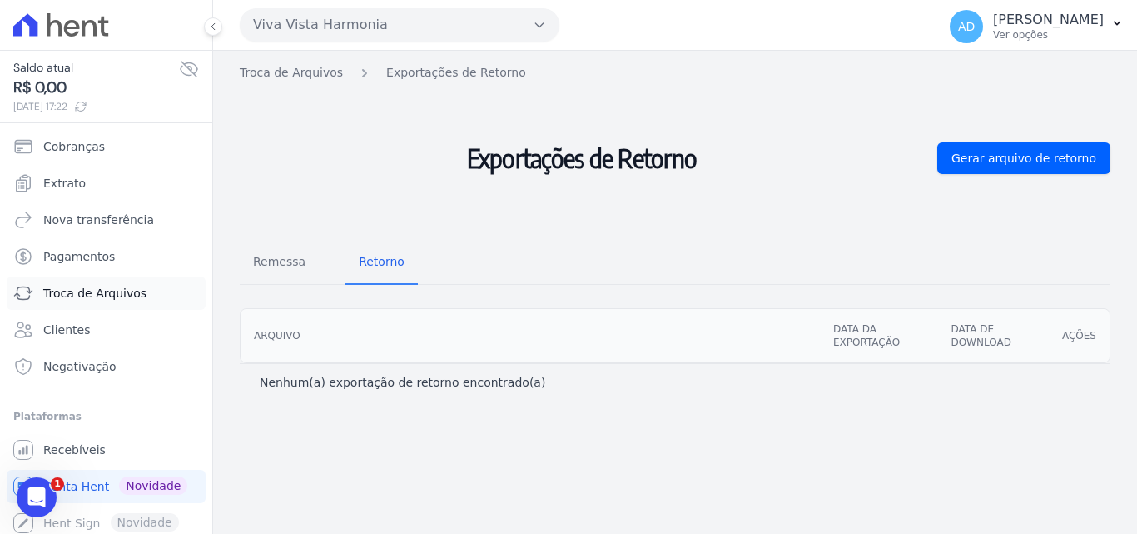
scroll to position [6, 0]
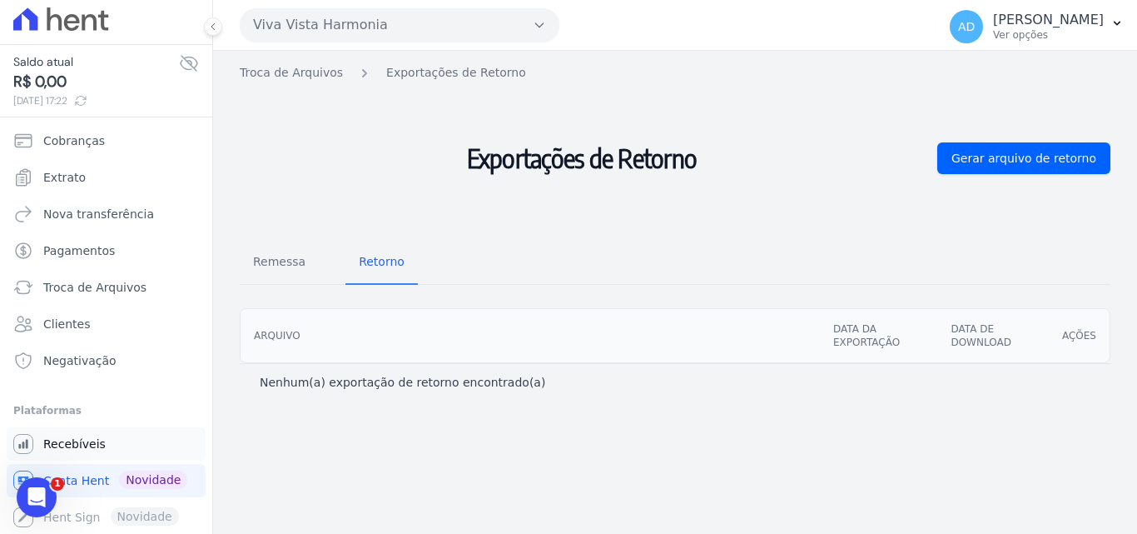
click at [90, 444] on span "Recebíveis" at bounding box center [74, 443] width 62 height 17
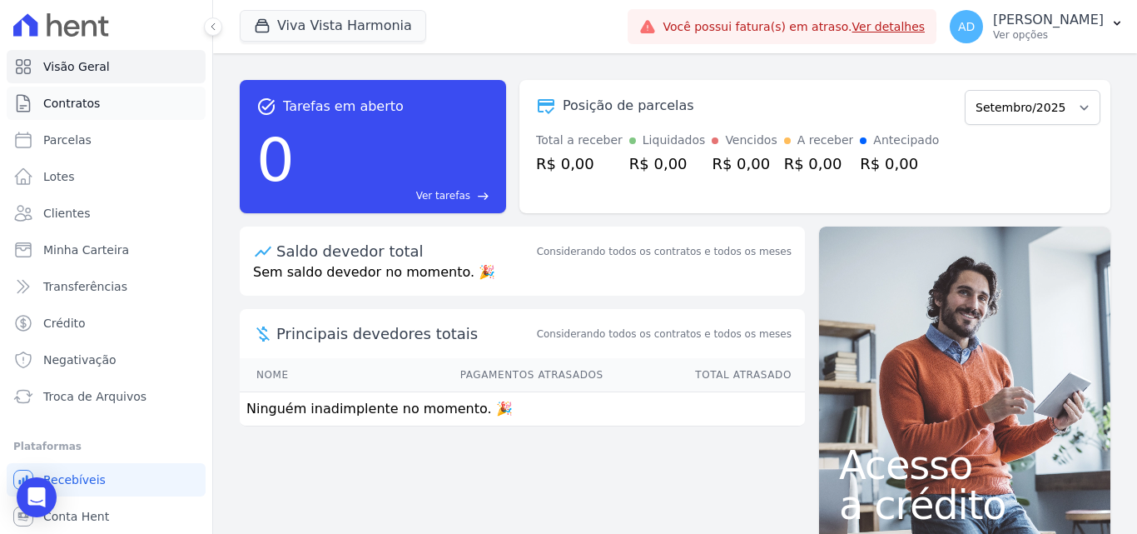
click at [84, 108] on span "Contratos" at bounding box center [71, 103] width 57 height 17
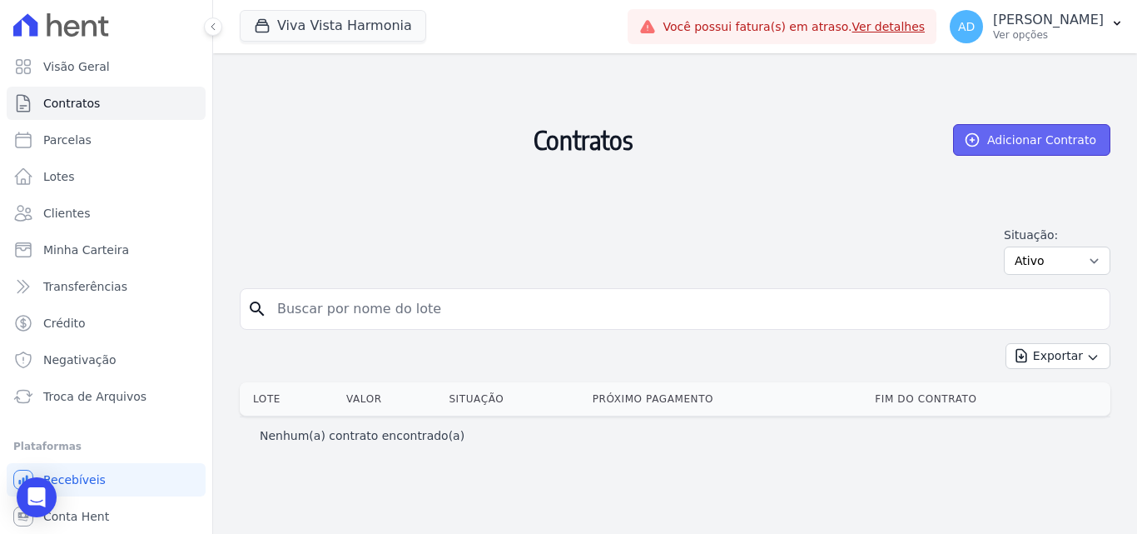
click at [995, 146] on link "Adicionar Contrato" at bounding box center [1031, 140] width 157 height 32
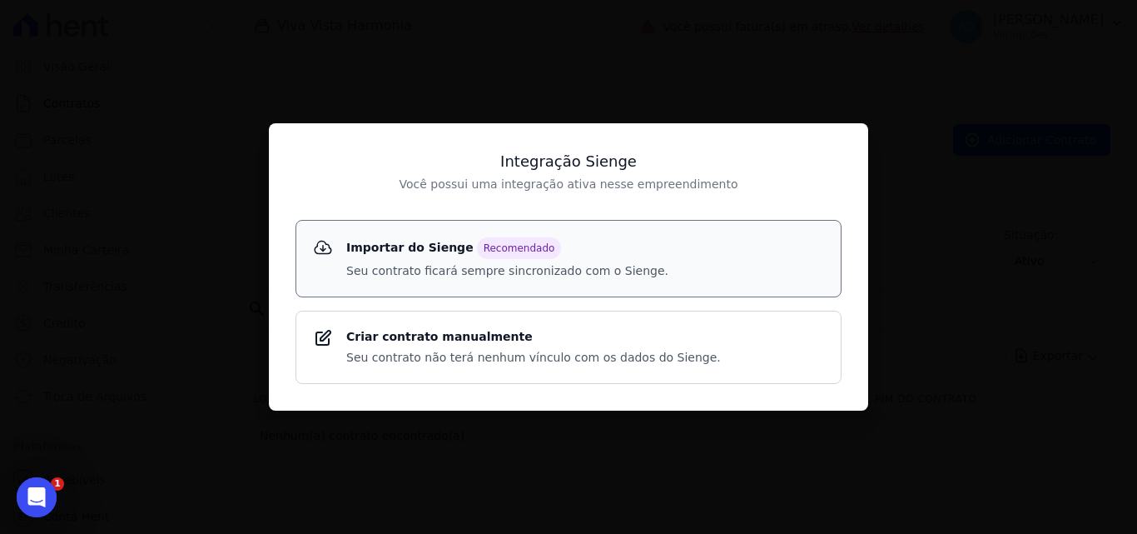
click at [614, 279] on p "Seu contrato ficará sempre sincronizado com o Sienge." at bounding box center [507, 270] width 322 height 17
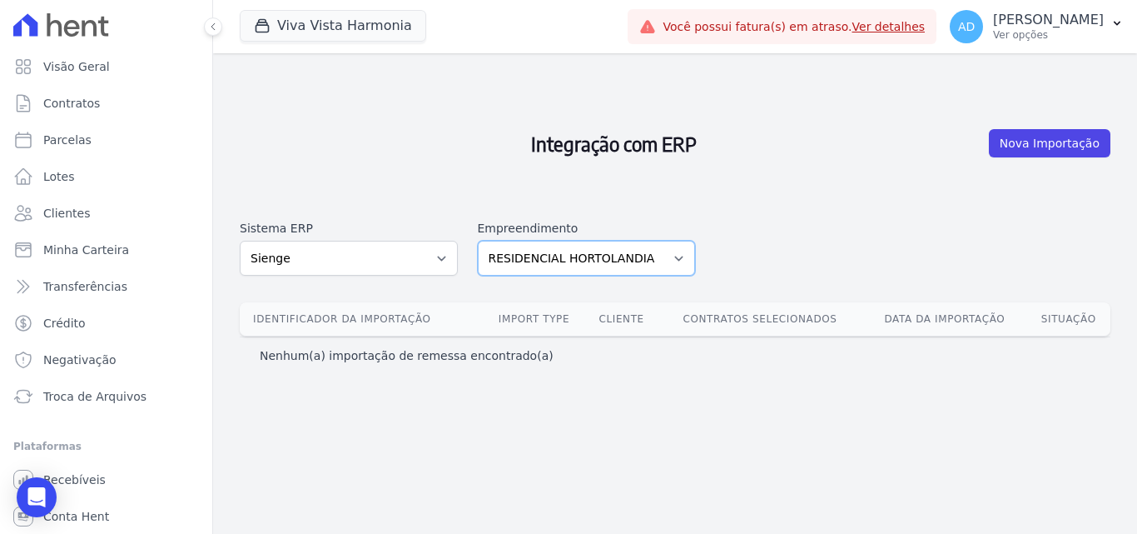
click at [622, 241] on select "RESIDENCIAL HORTOLANDIA VIVA VISTA HARMONIA" at bounding box center [587, 258] width 218 height 35
select select "7ad50348-6e01-403b-9abd-1b56ca125533"
click at [478, 241] on select "RESIDENCIAL HORTOLANDIA VIVA VISTA HARMONIA" at bounding box center [587, 258] width 218 height 35
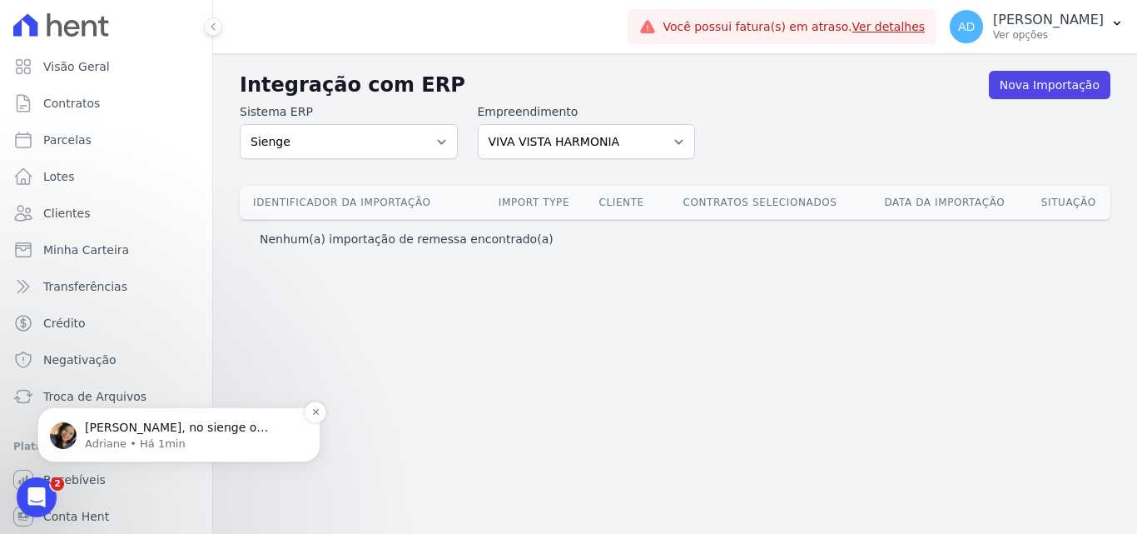
click at [192, 446] on p "Adriane • Há 1min" at bounding box center [192, 443] width 215 height 15
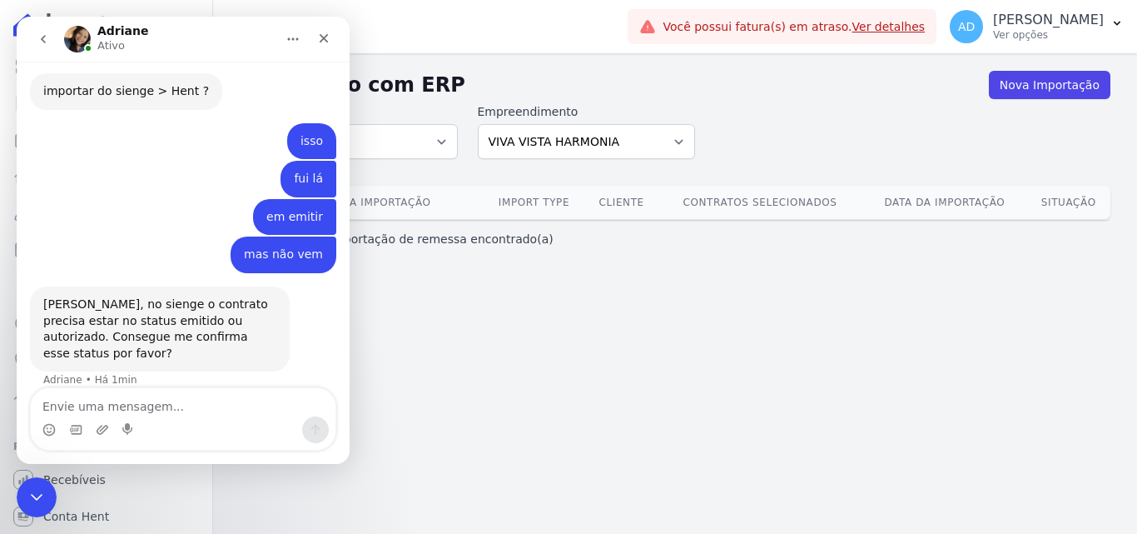
scroll to position [1129, 0]
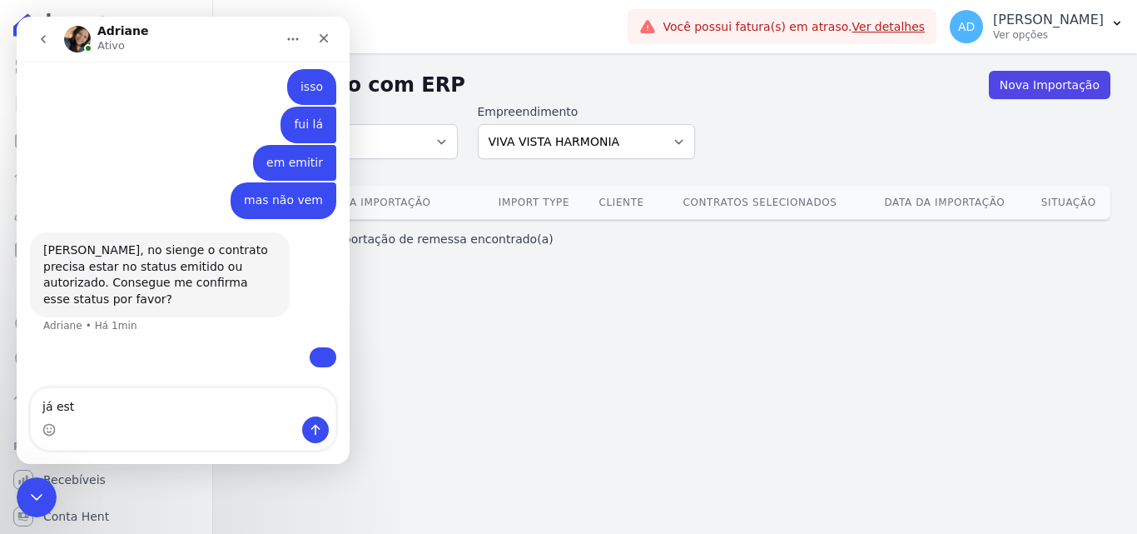
type textarea "já está"
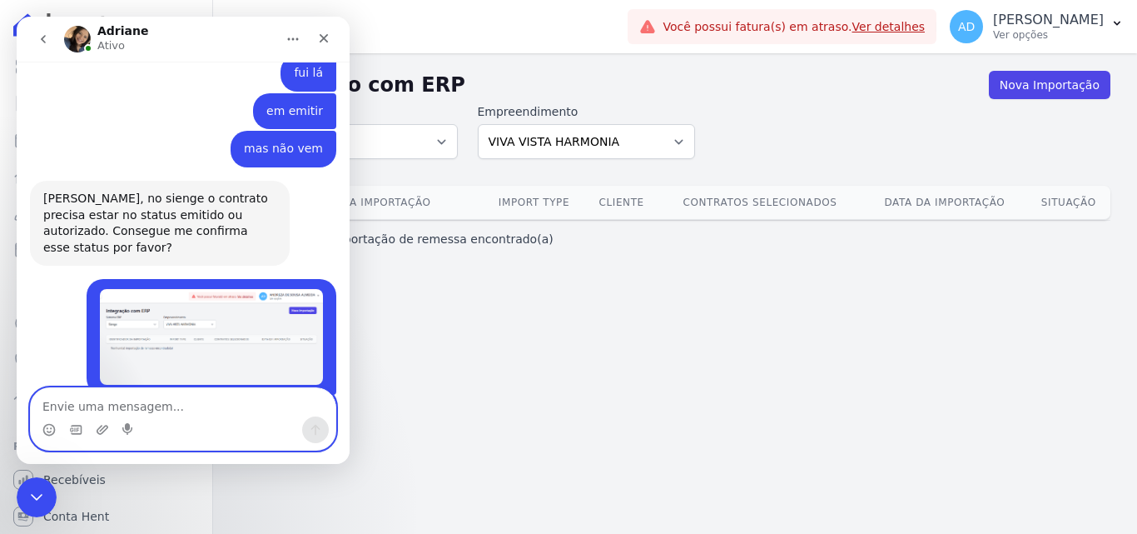
scroll to position [1357, 0]
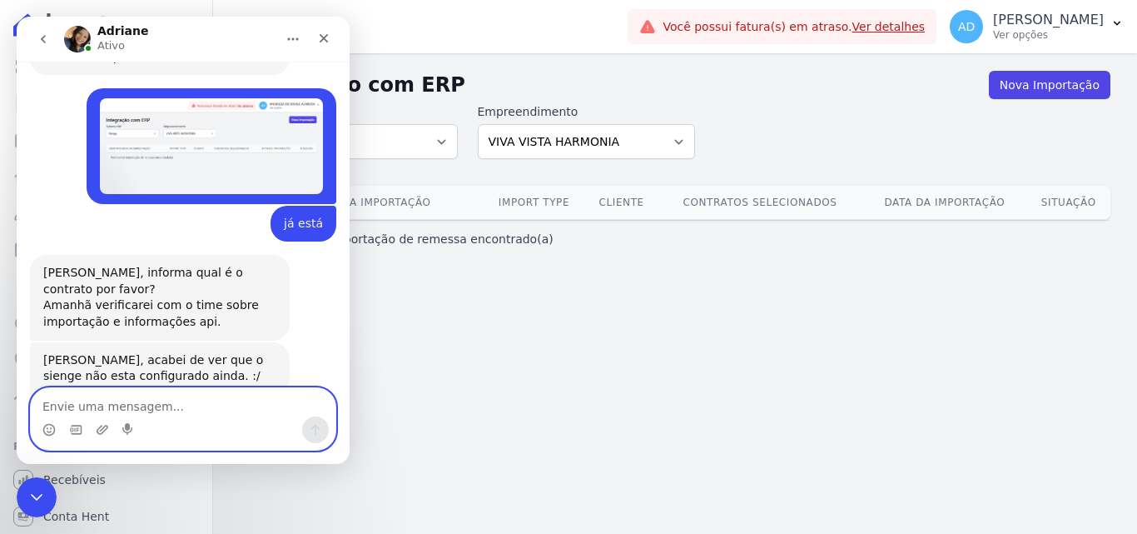
click at [171, 399] on textarea "Envie uma mensagem..." at bounding box center [183, 402] width 305 height 28
type textarea "pera"
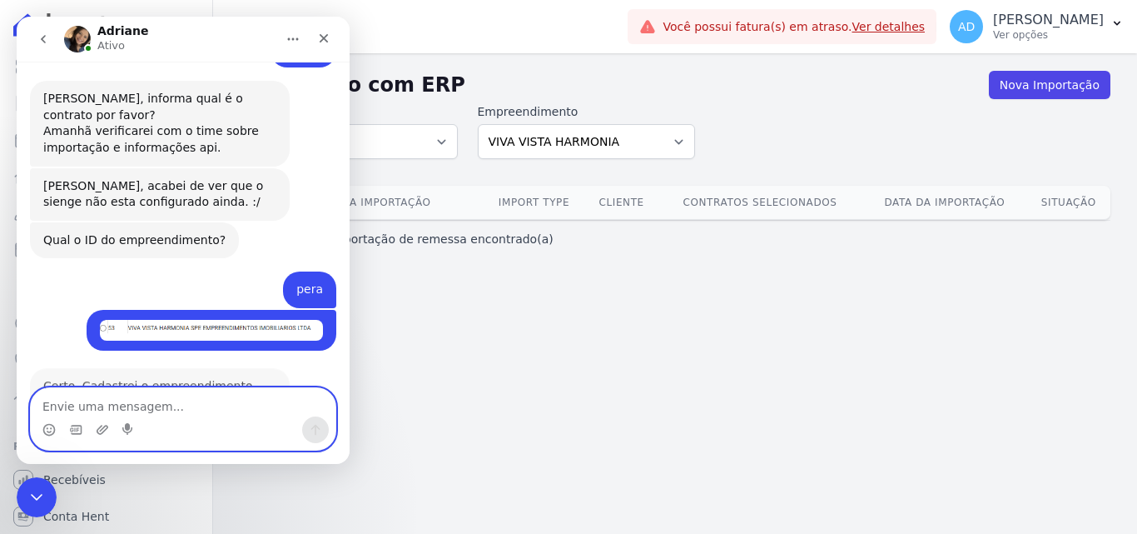
scroll to position [1548, 0]
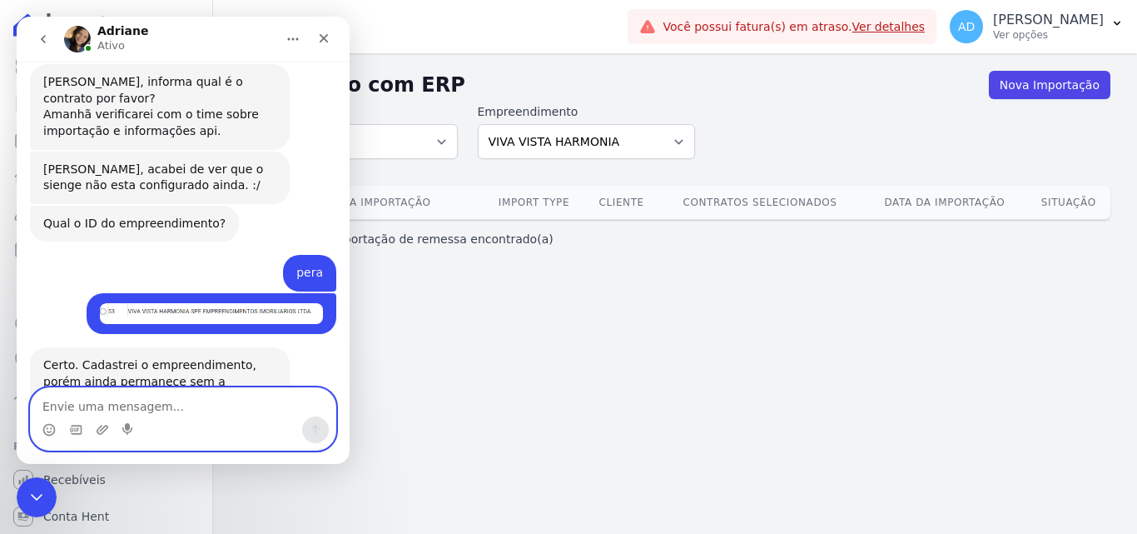
click at [188, 410] on textarea "Envie uma mensagem..." at bounding box center [183, 402] width 305 height 28
click at [113, 405] on textarea "Envie uma mensagem..." at bounding box center [183, 402] width 305 height 28
click at [105, 405] on textarea "Envie uma mensagem..." at bounding box center [183, 402] width 305 height 28
type textarea "combinado"
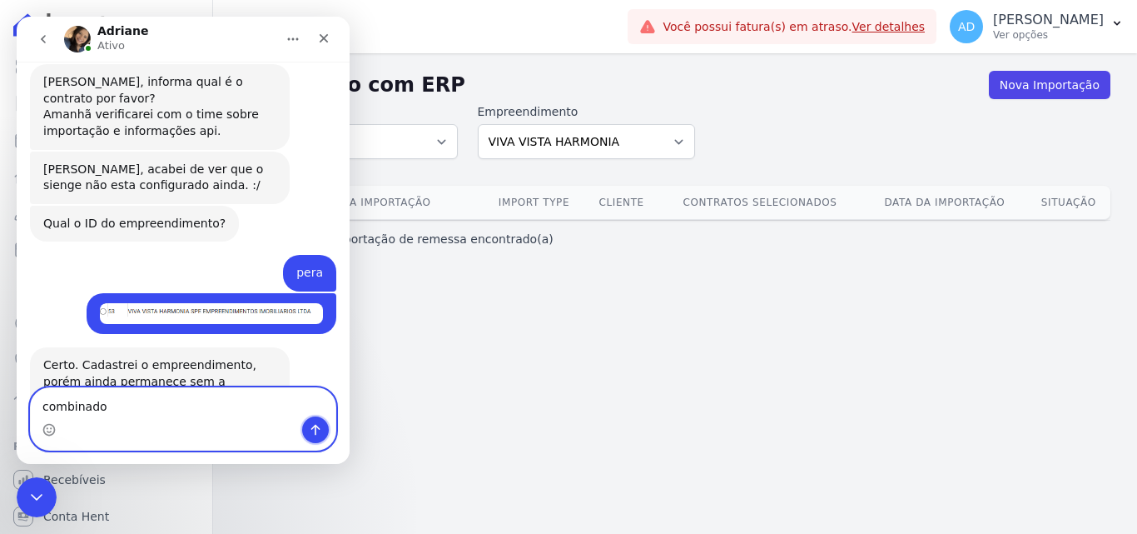
click at [321, 429] on icon "Enviar uma mensagem" at bounding box center [315, 429] width 13 height 13
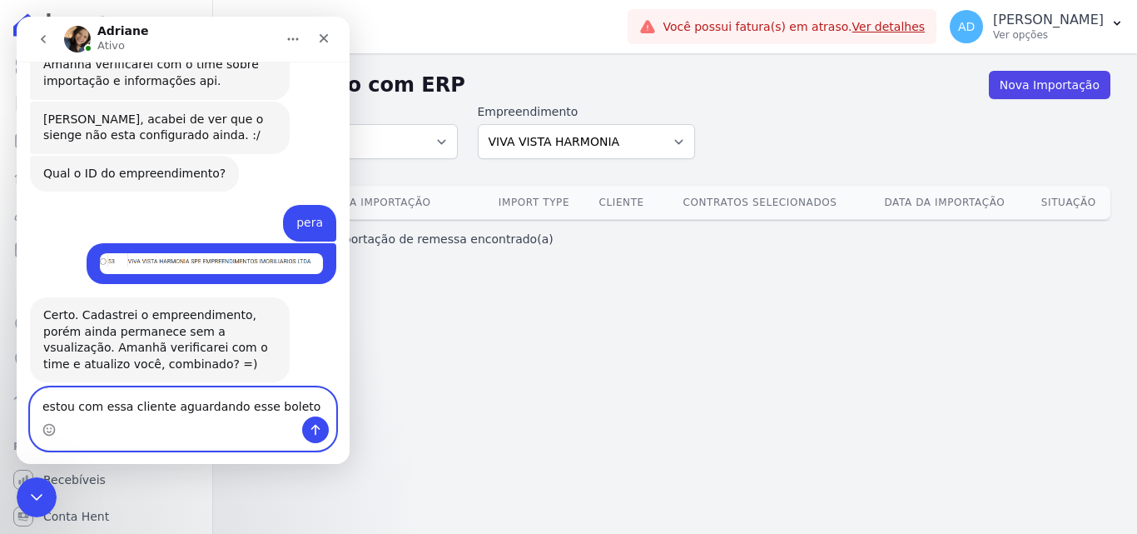
type textarea "estou com essa cliente aguardando esse boleto"
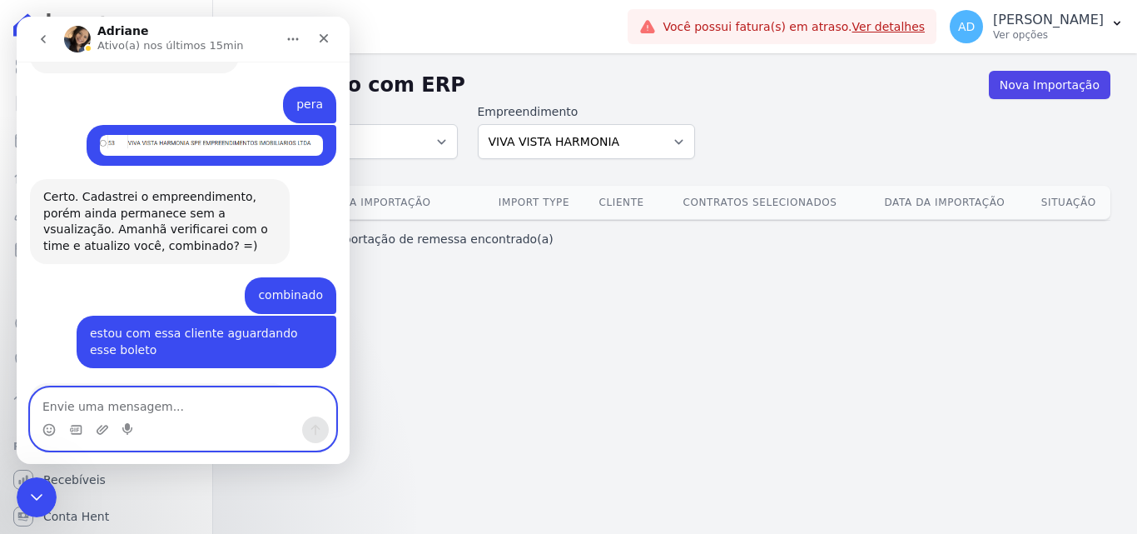
scroll to position [1767, 0]
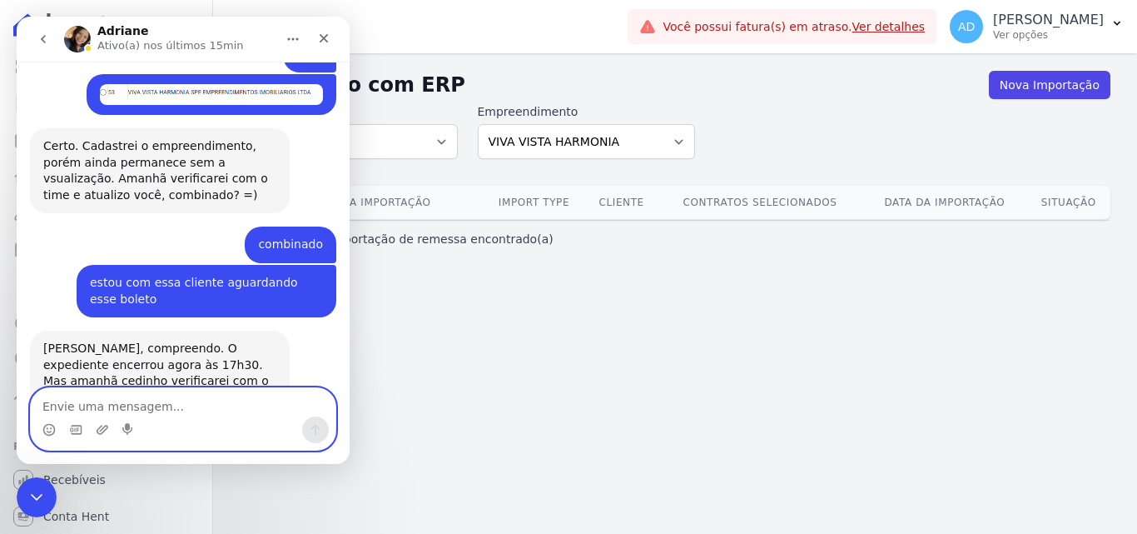
click at [221, 392] on textarea "Envie uma mensagem..." at bounding box center [183, 402] width 305 height 28
click at [212, 409] on textarea "Envie uma mensagem..." at bounding box center [183, 402] width 305 height 28
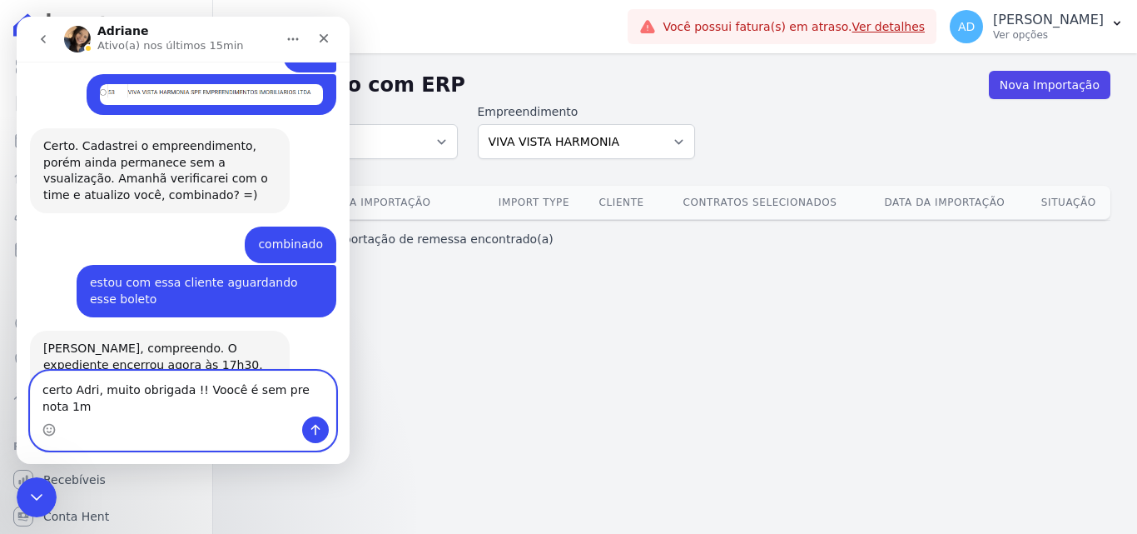
type textarea "certo Adri, muito obrigada !! Voocê é sem pre nota 1mm"
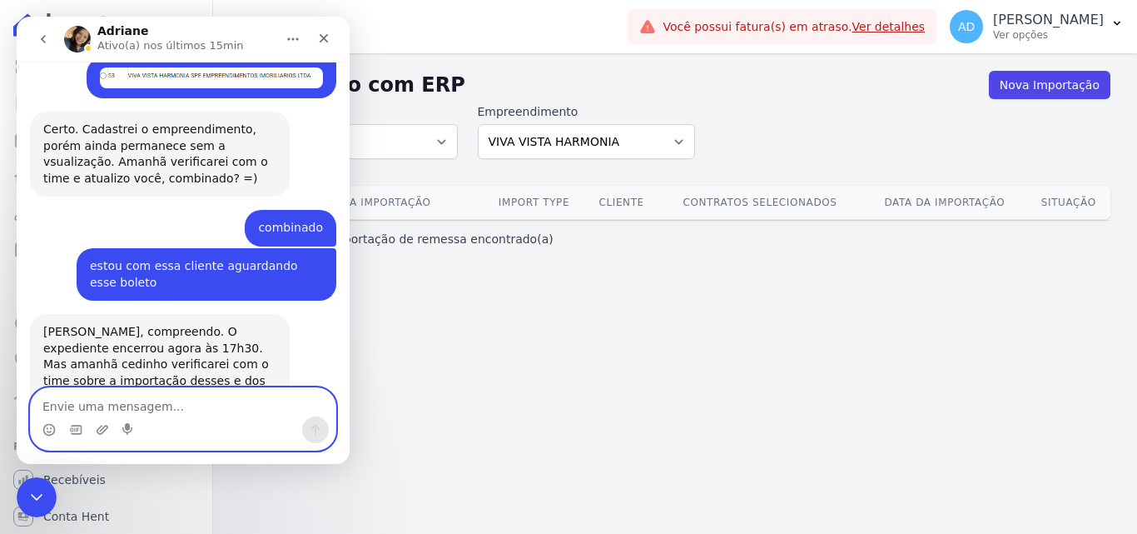
scroll to position [1832, 0]
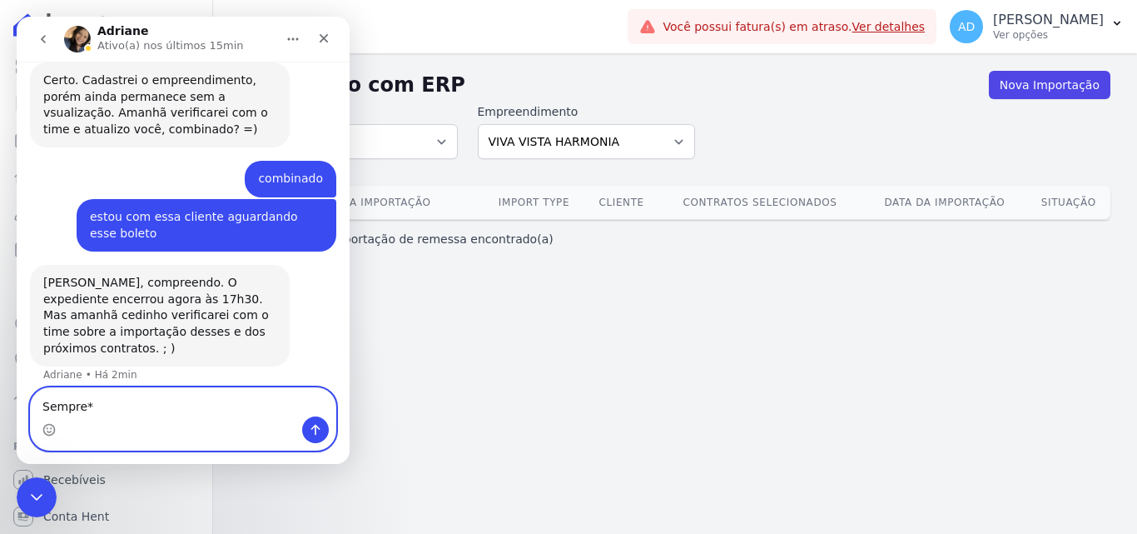
type textarea "Sempre**"
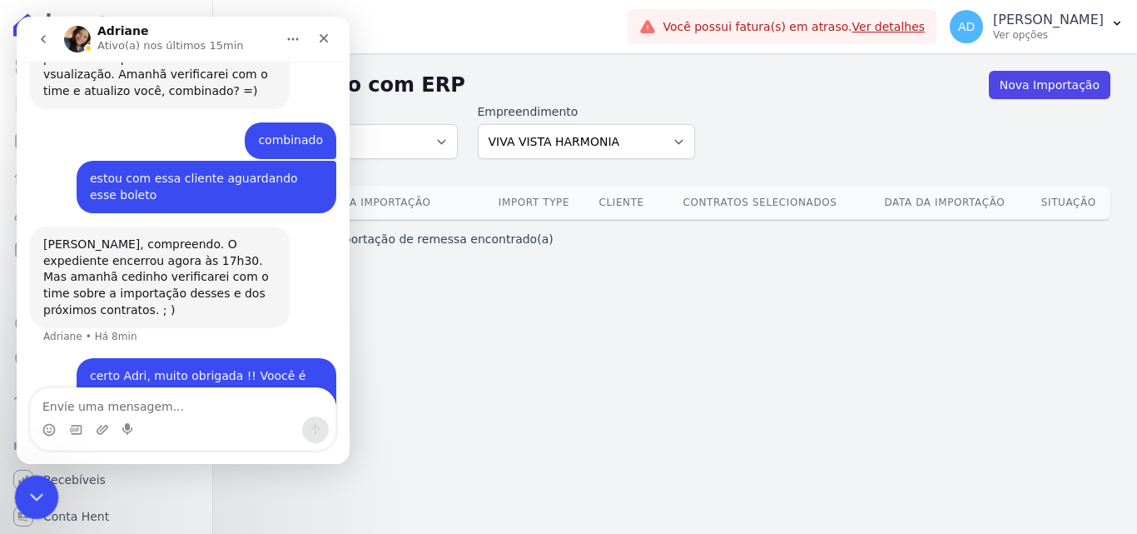
click at [42, 489] on icon "Encerramento do Messenger da Intercom" at bounding box center [34, 495] width 20 height 20
